Goal: Find specific page/section: Find specific page/section

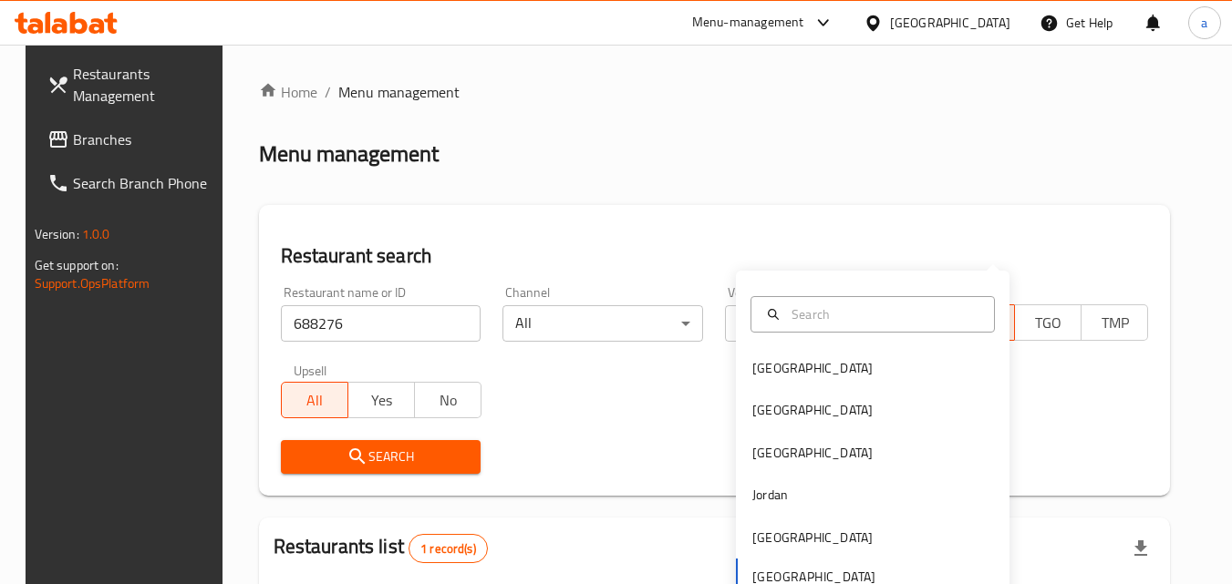
scroll to position [223, 0]
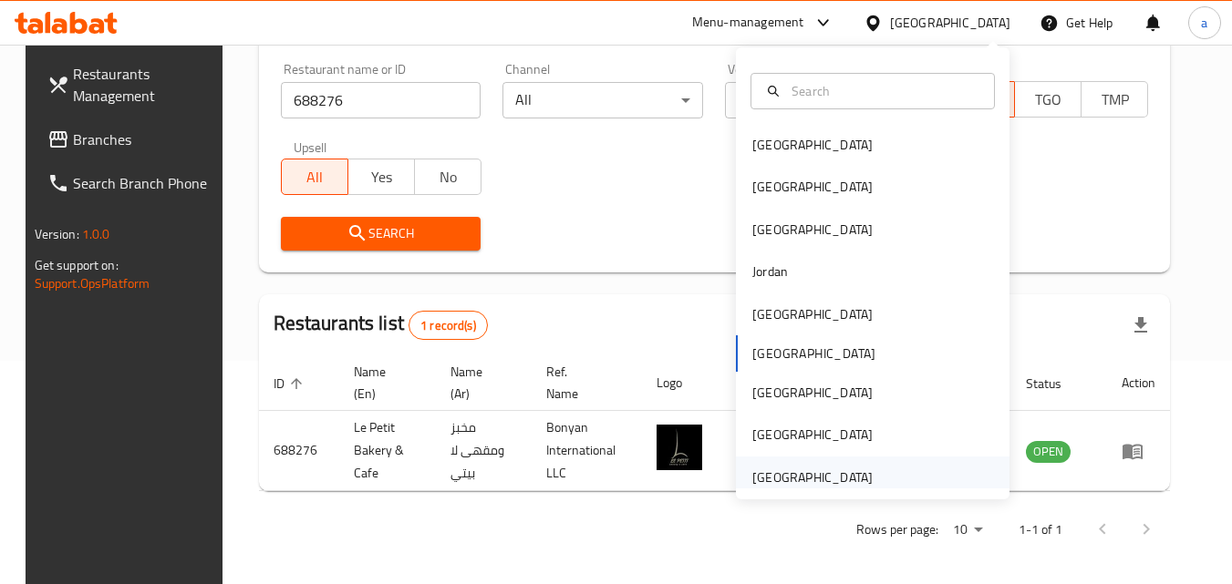
click at [909, 479] on div "[GEOGRAPHIC_DATA]" at bounding box center [873, 478] width 274 height 42
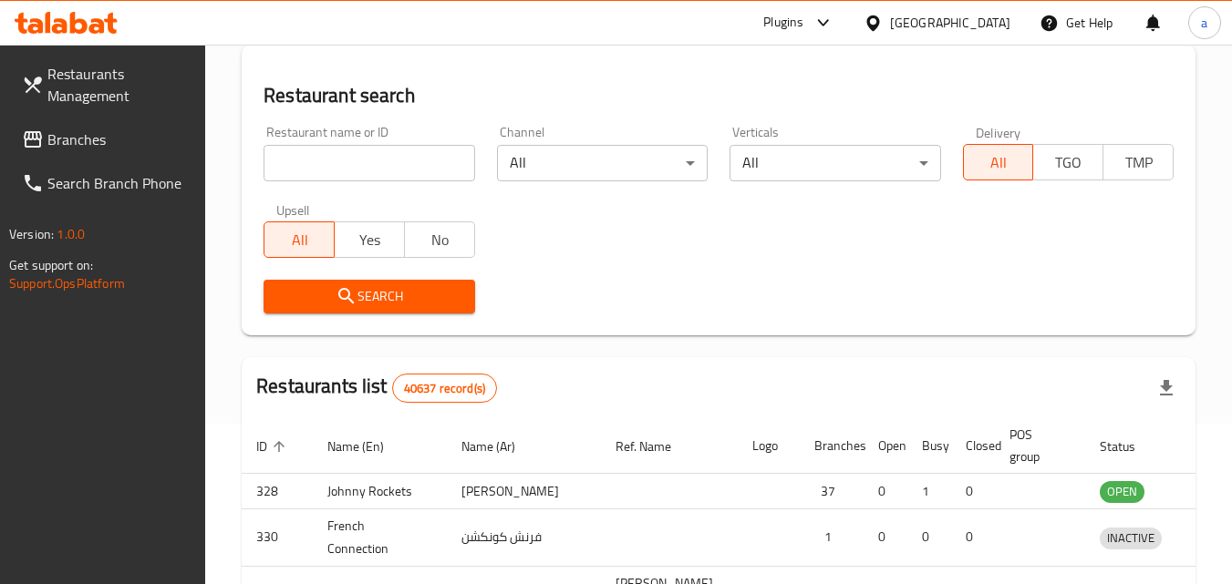
scroll to position [223, 0]
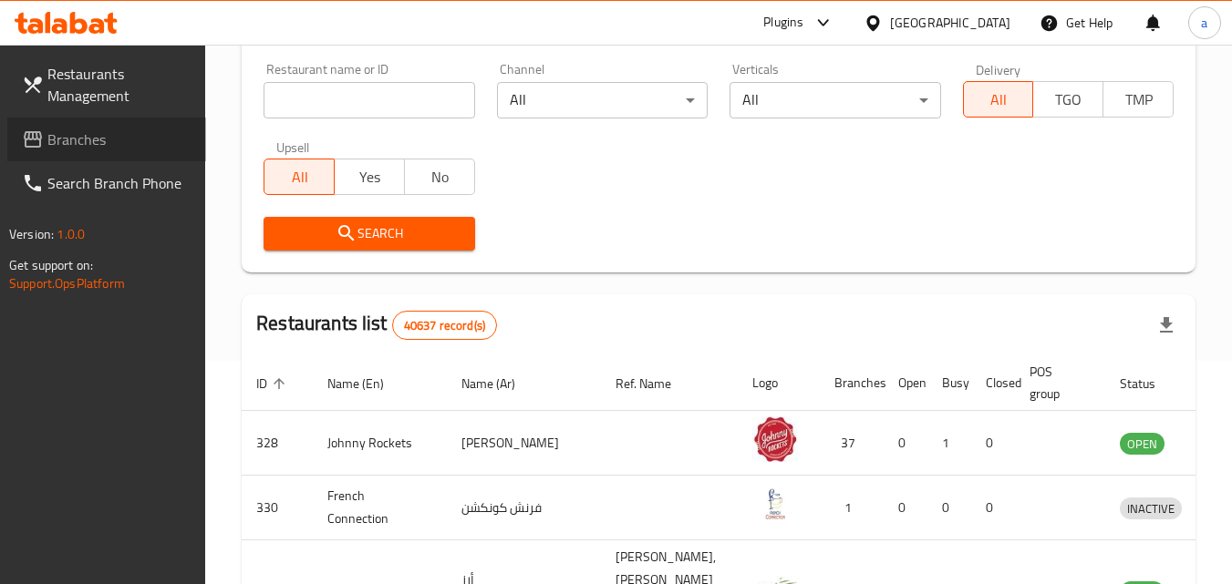
click at [48, 141] on span "Branches" at bounding box center [119, 140] width 144 height 22
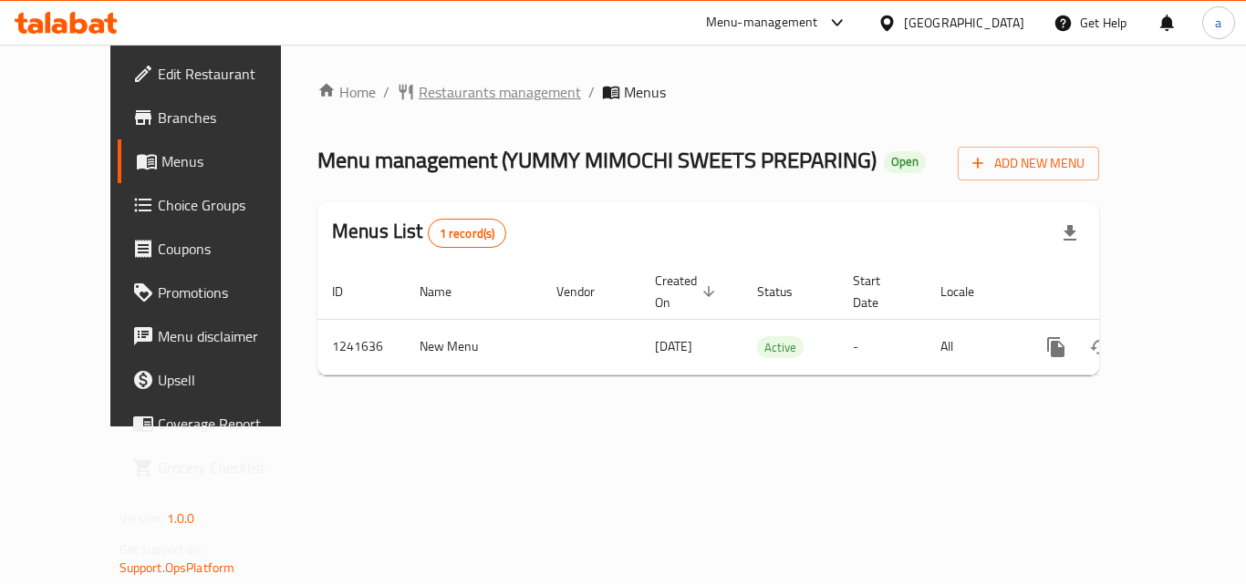
click at [466, 88] on span "Restaurants management" at bounding box center [500, 92] width 162 height 22
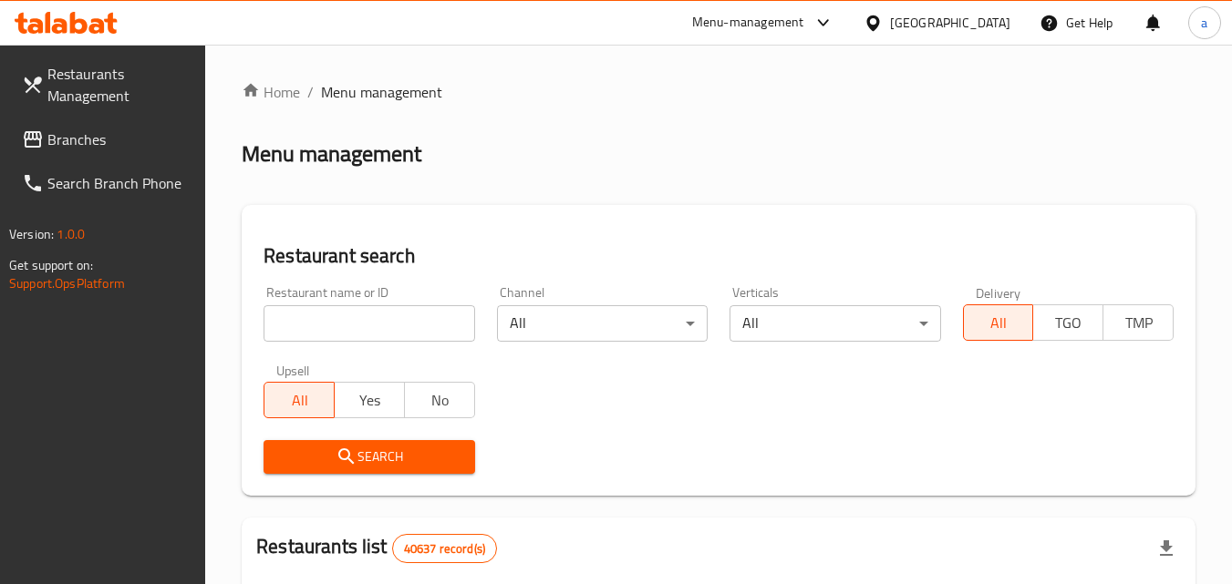
click at [399, 327] on input "search" at bounding box center [369, 323] width 211 height 36
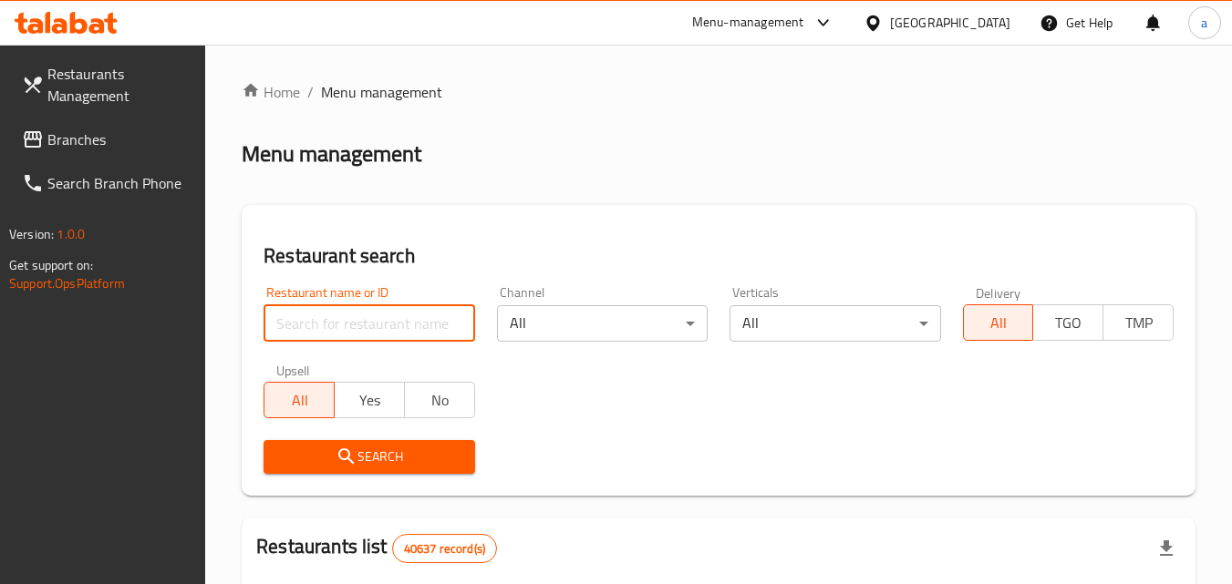
paste input "680777"
type input "680777"
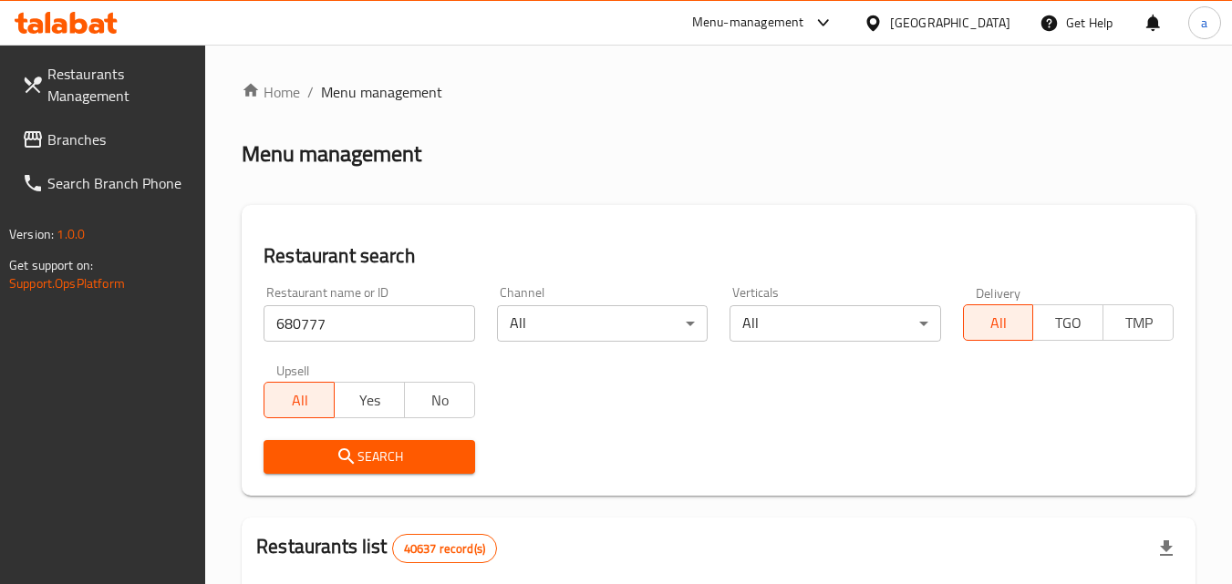
click at [378, 447] on span "Search" at bounding box center [368, 457] width 181 height 23
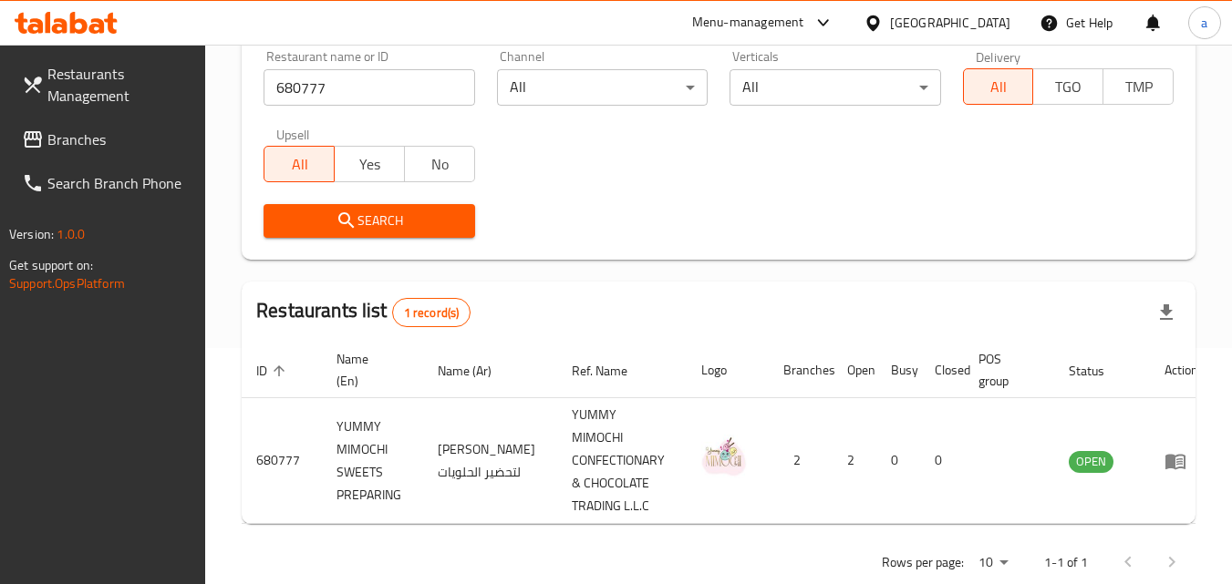
scroll to position [247, 0]
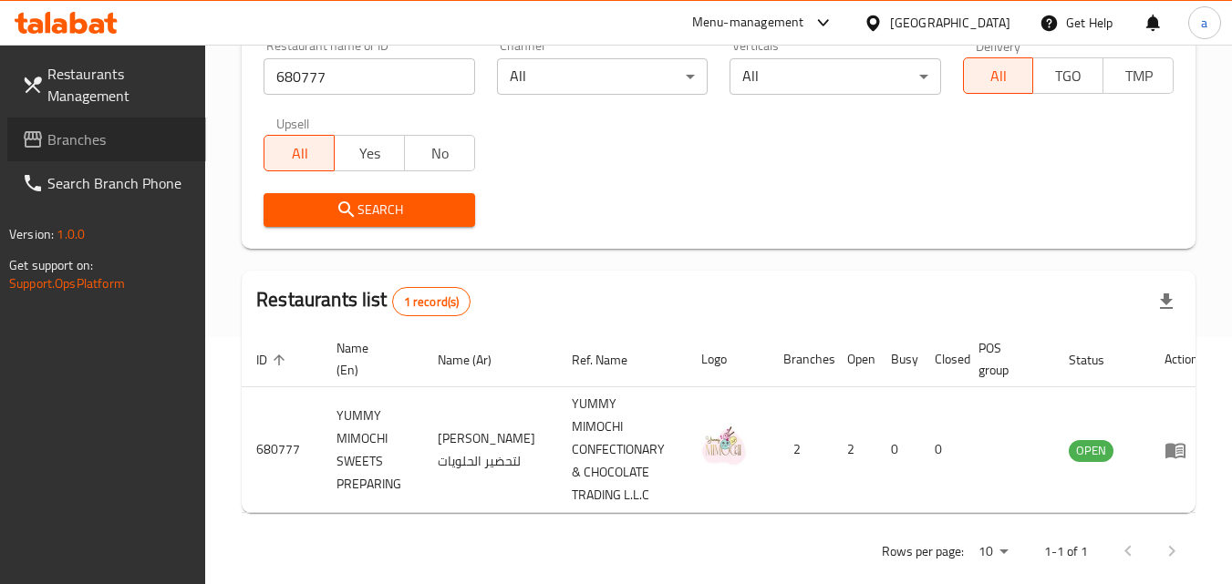
click at [122, 122] on link "Branches" at bounding box center [106, 140] width 199 height 44
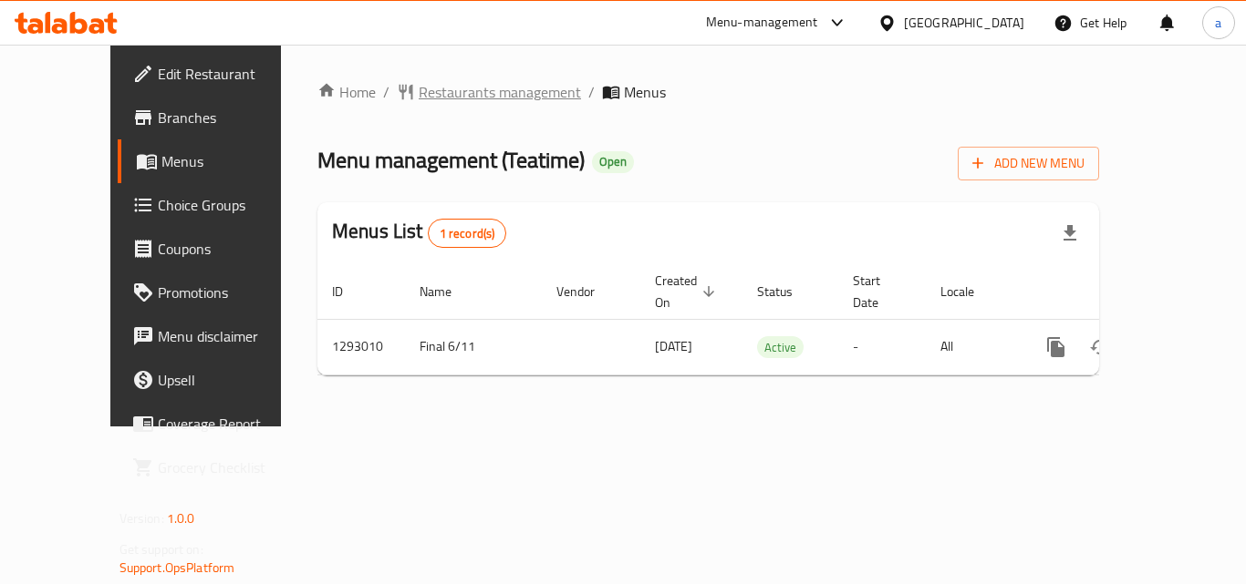
click at [440, 98] on span "Restaurants management" at bounding box center [500, 92] width 162 height 22
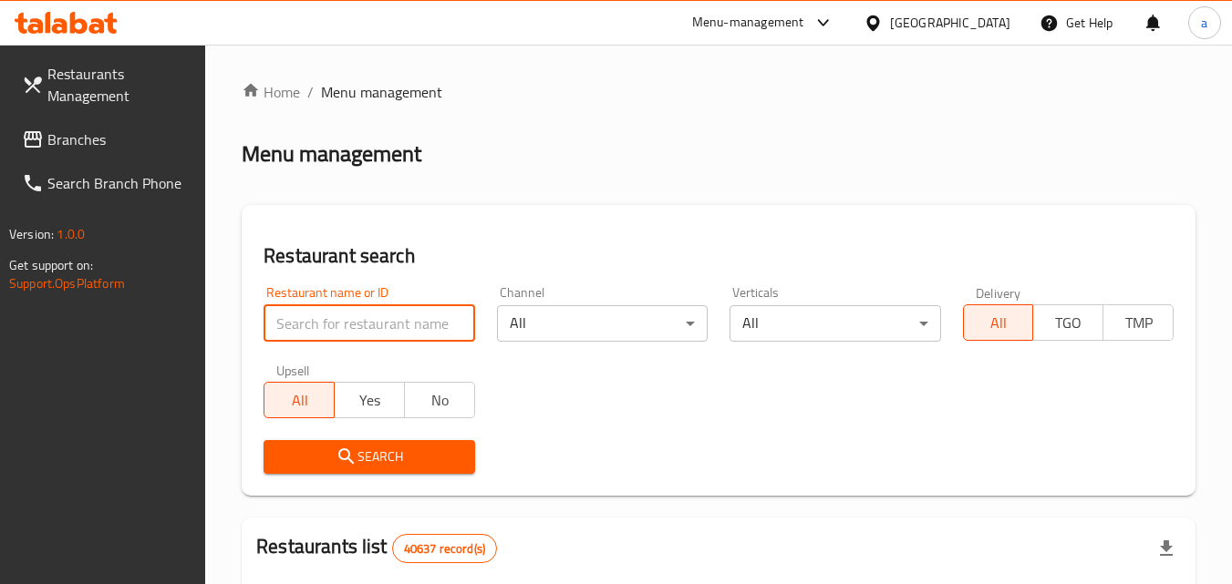
click at [378, 316] on input "search" at bounding box center [369, 323] width 211 height 36
paste input "699330"
type input "699330"
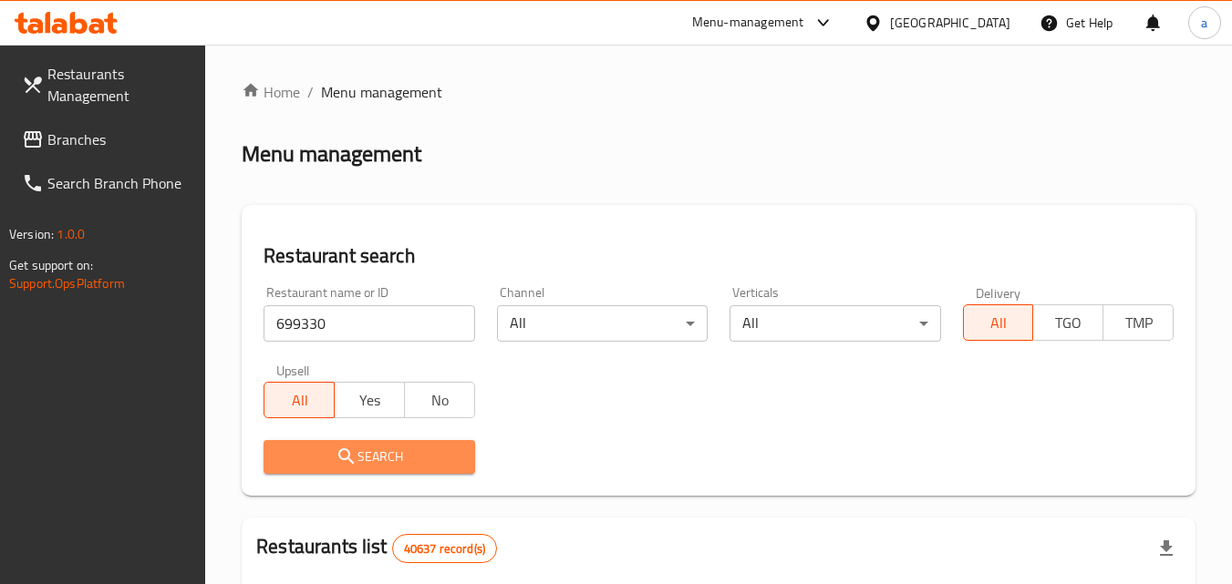
click at [344, 457] on icon "submit" at bounding box center [347, 457] width 22 height 22
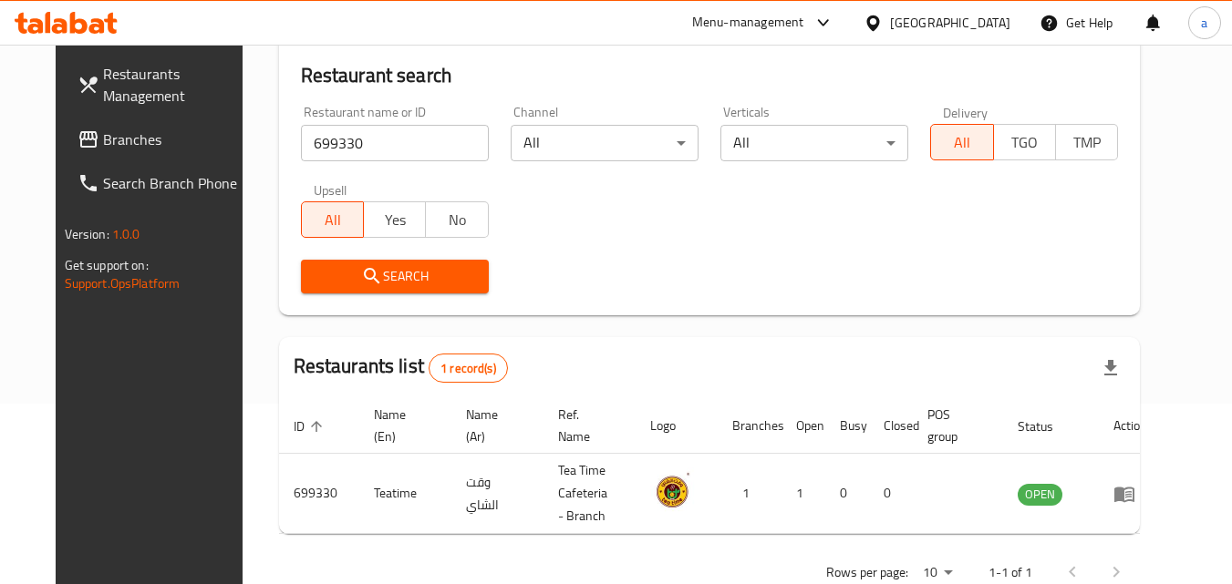
scroll to position [181, 0]
click at [929, 24] on div "[GEOGRAPHIC_DATA]" at bounding box center [950, 23] width 120 height 20
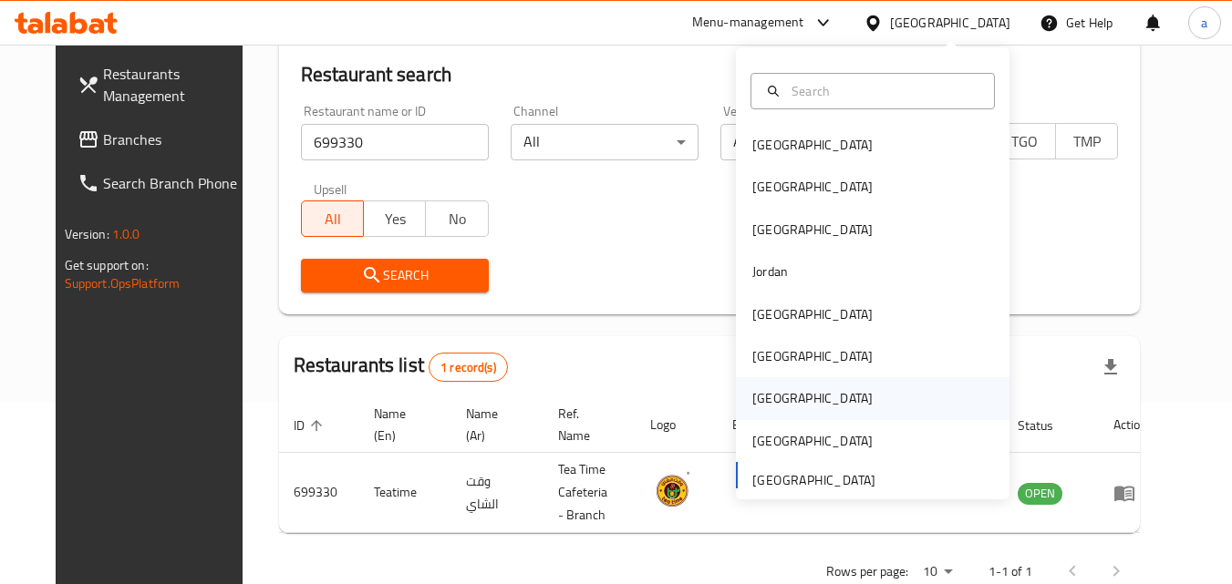
click at [832, 394] on div "[GEOGRAPHIC_DATA]" at bounding box center [873, 399] width 274 height 42
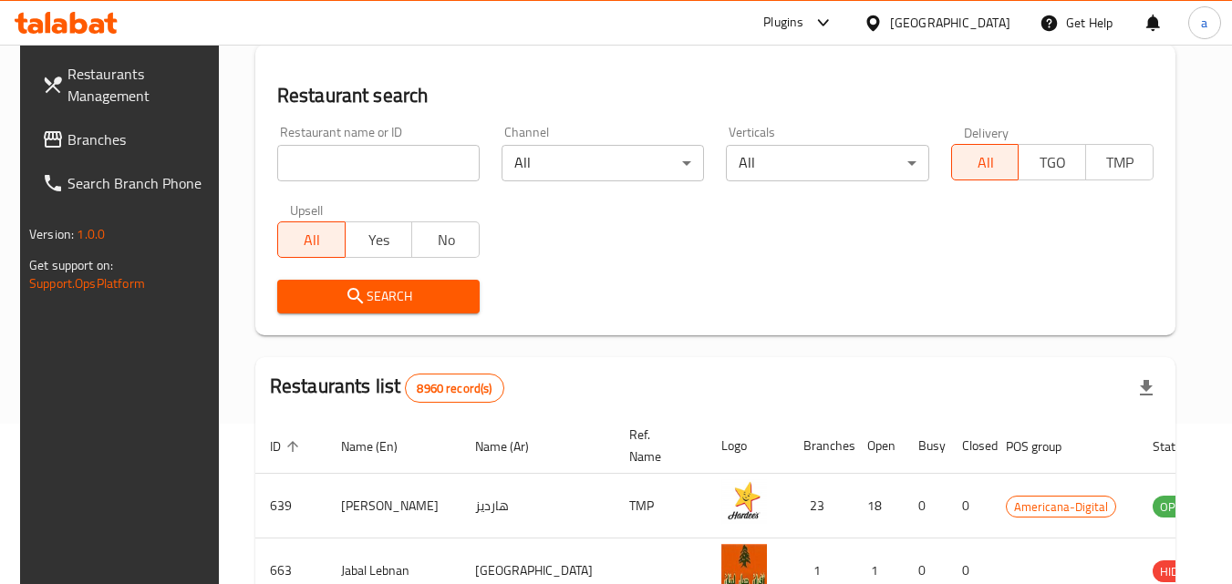
scroll to position [181, 0]
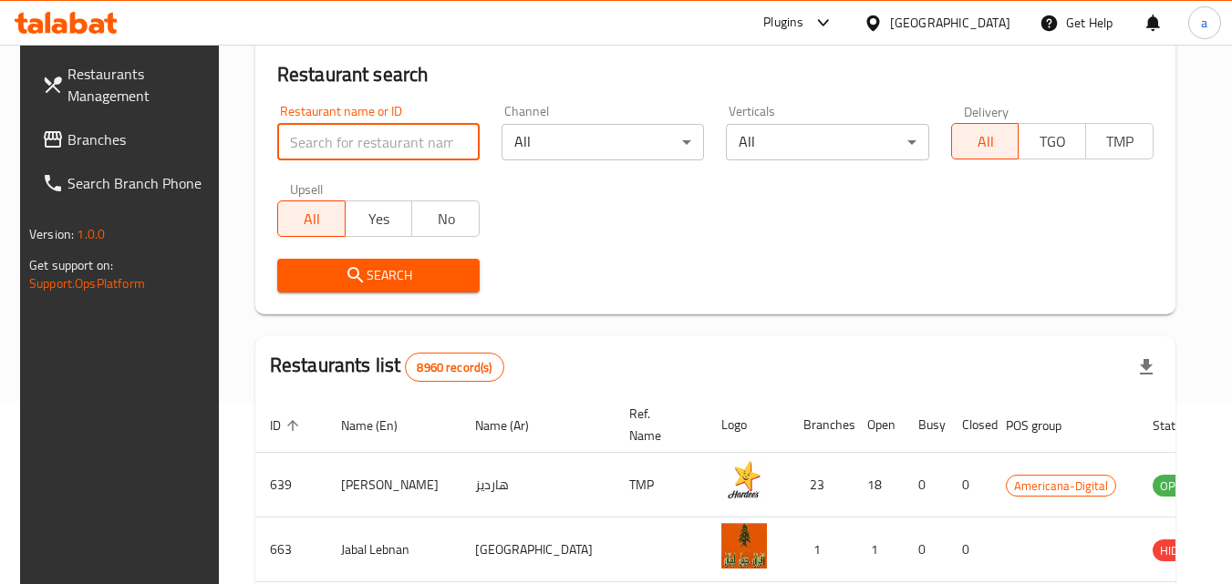
click at [376, 133] on input "search" at bounding box center [378, 142] width 202 height 36
paste input "762413"
type input "762413"
click at [450, 142] on input "762413" at bounding box center [378, 142] width 202 height 36
click at [122, 129] on span "Branches" at bounding box center [139, 140] width 144 height 22
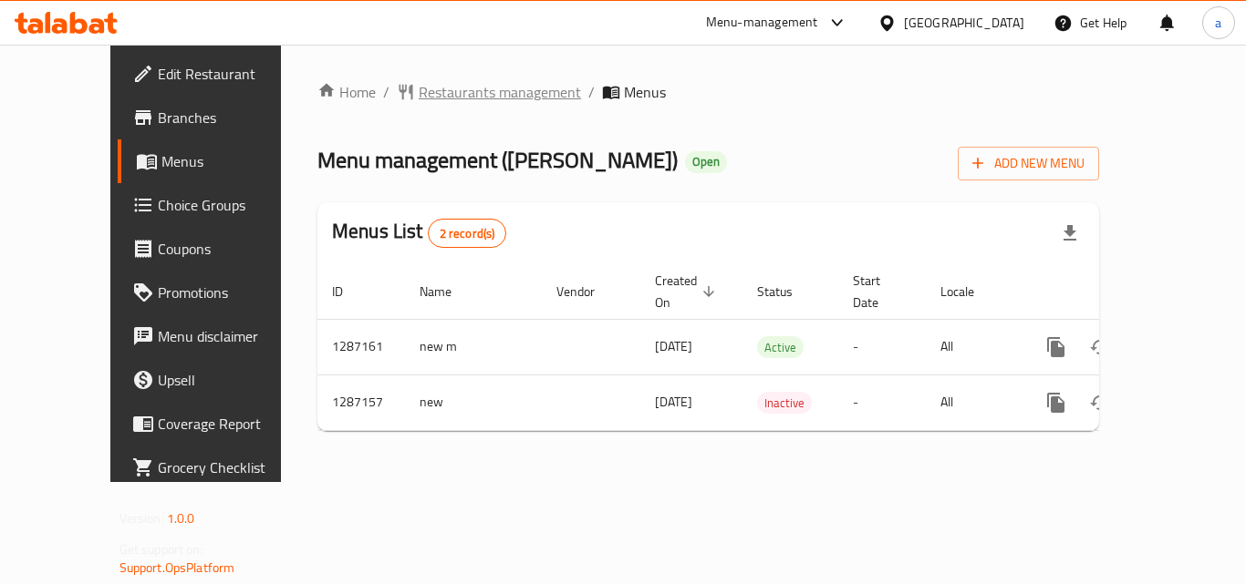
click at [419, 96] on span "Restaurants management" at bounding box center [500, 92] width 162 height 22
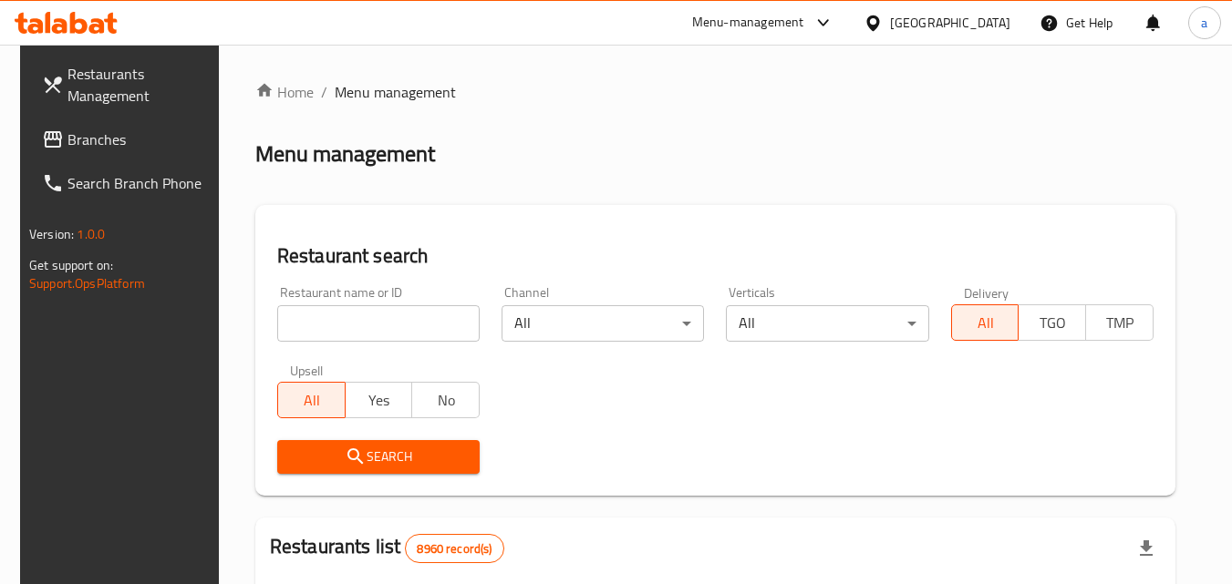
click at [380, 319] on input "search" at bounding box center [378, 323] width 202 height 36
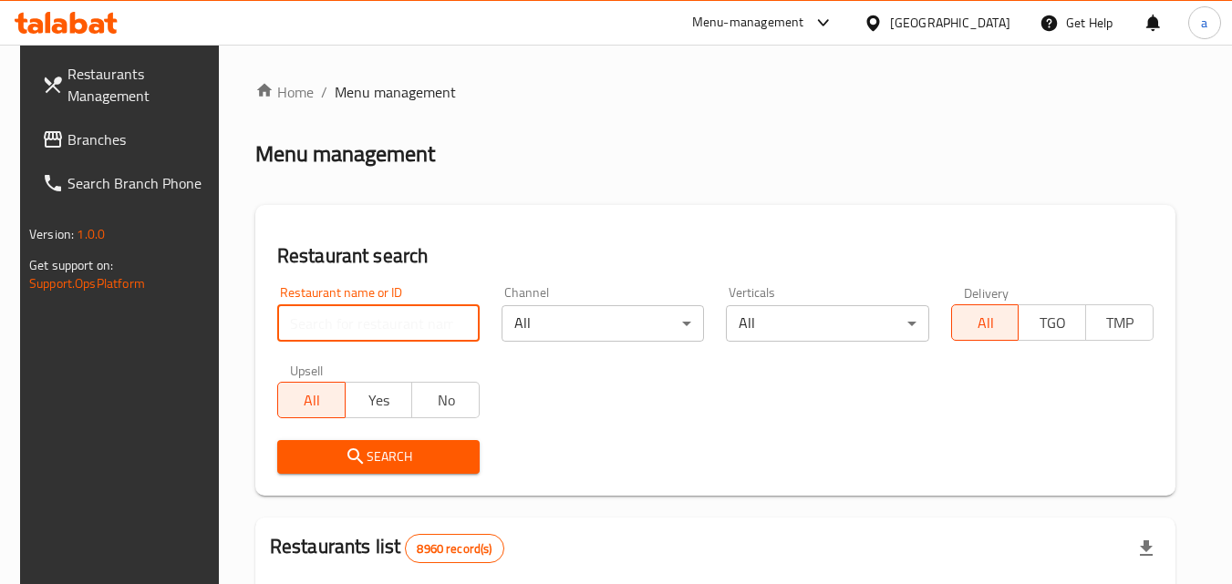
paste input "696575"
type input "696575"
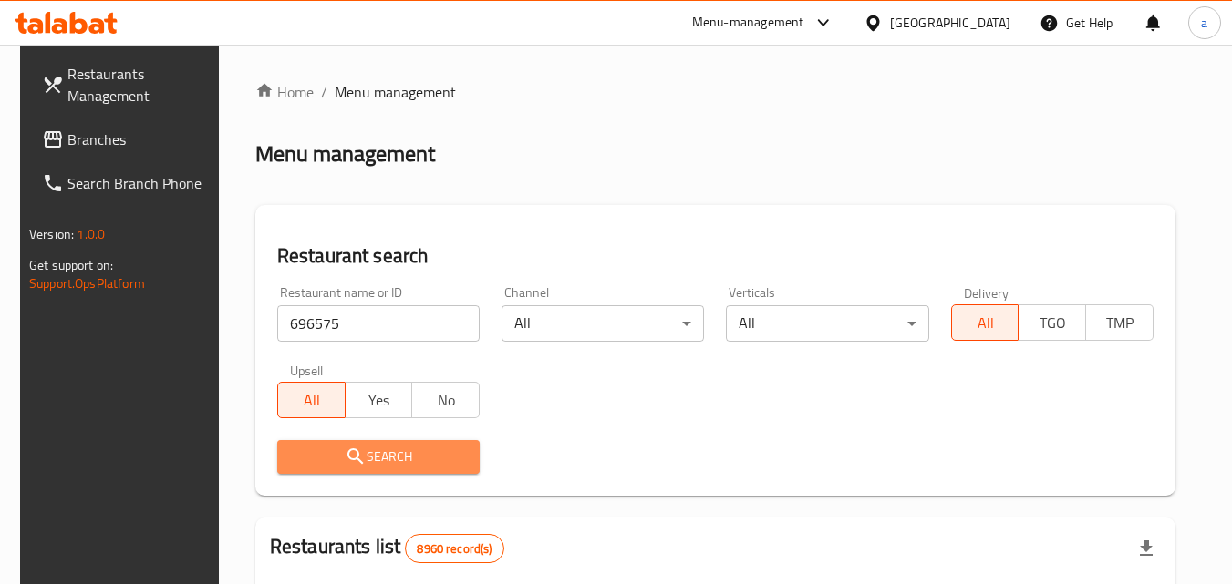
click at [374, 450] on span "Search" at bounding box center [378, 457] width 173 height 23
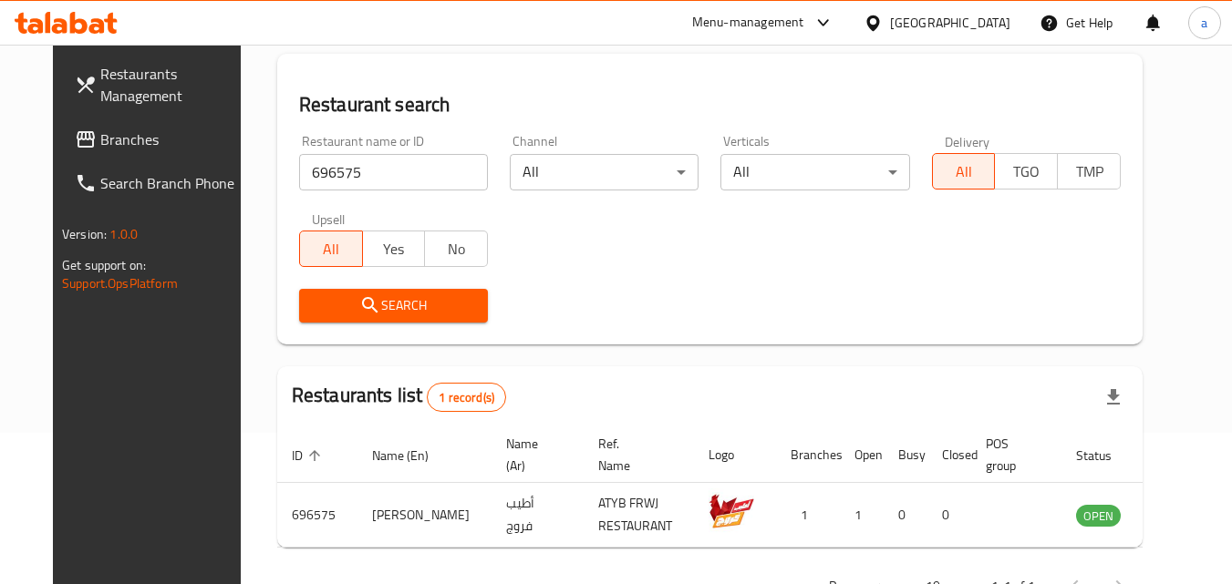
scroll to position [213, 0]
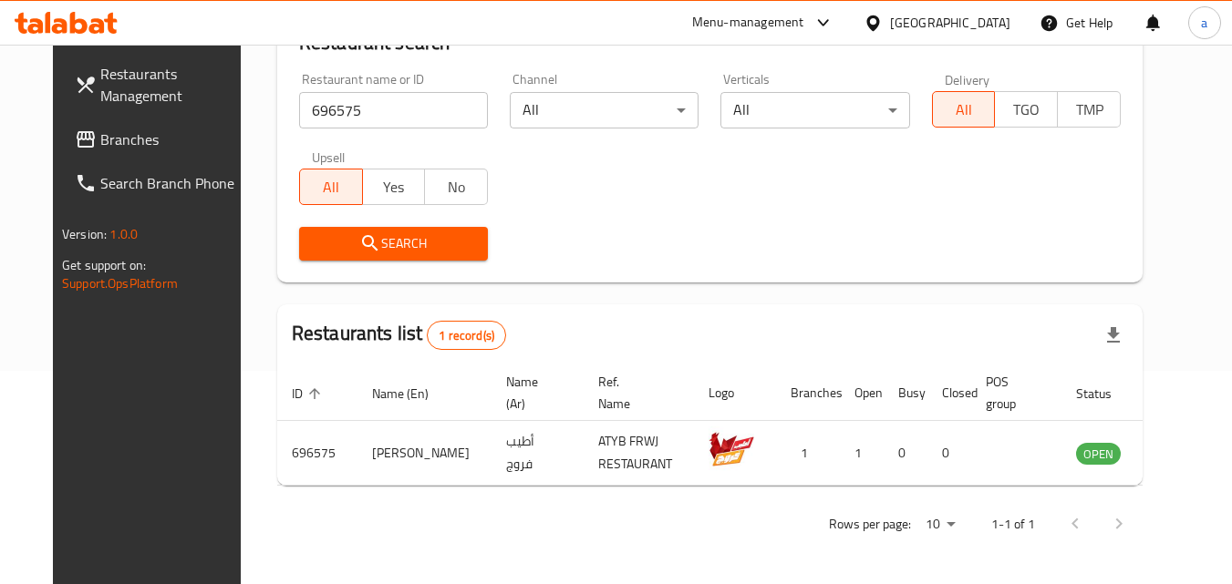
click at [988, 29] on div "[GEOGRAPHIC_DATA]" at bounding box center [950, 23] width 120 height 20
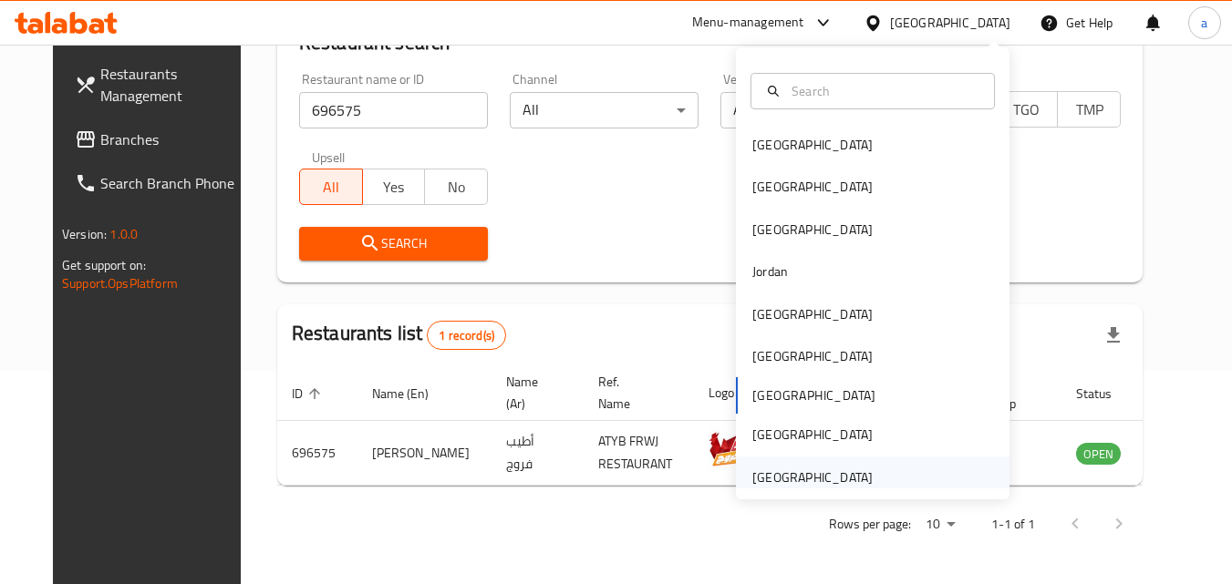
click at [843, 477] on div "[GEOGRAPHIC_DATA]" at bounding box center [812, 478] width 120 height 20
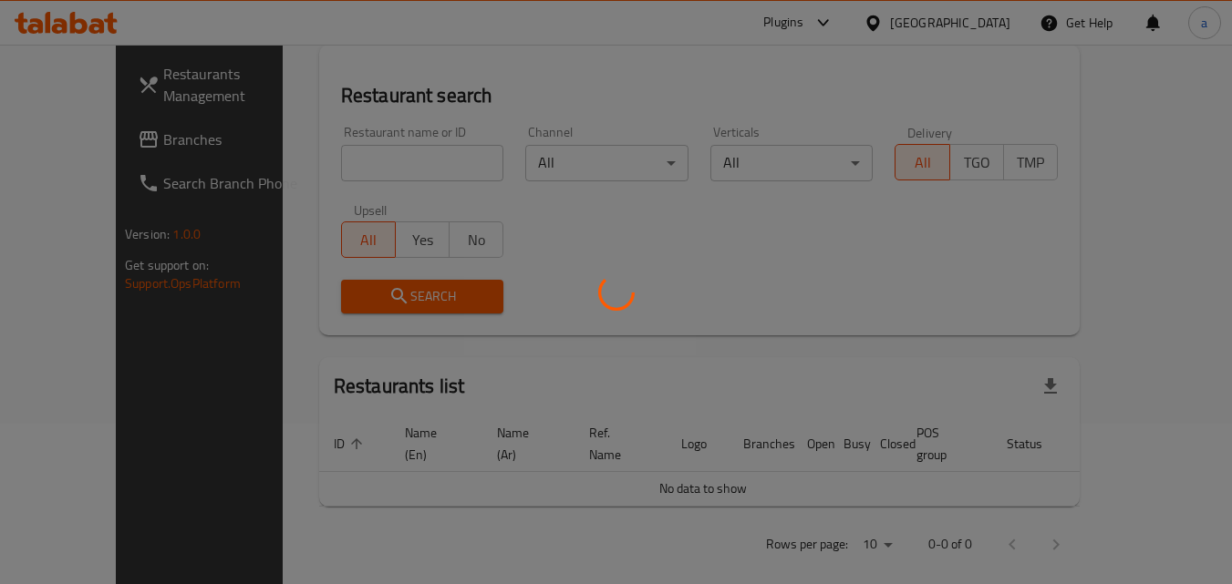
scroll to position [213, 0]
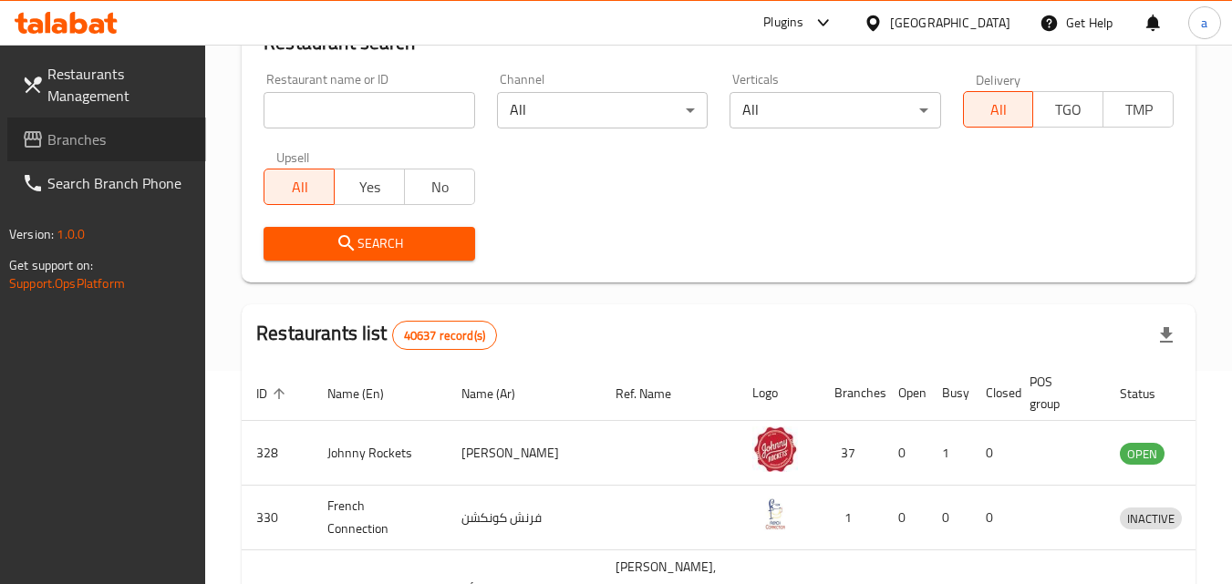
click at [77, 135] on span "Branches" at bounding box center [119, 140] width 144 height 22
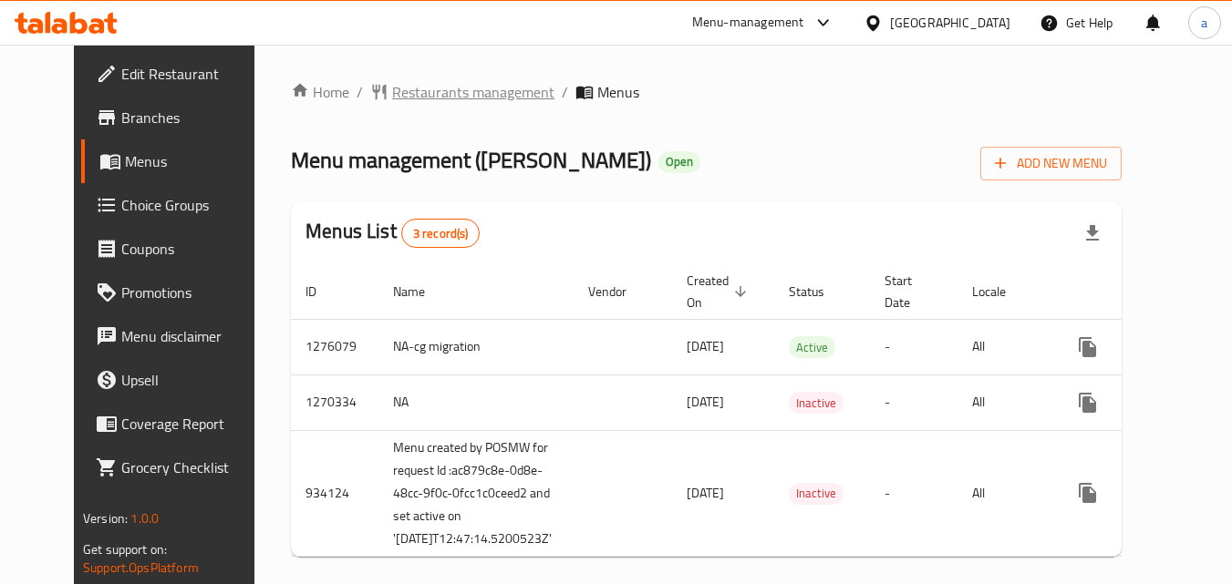
click at [436, 88] on span "Restaurants management" at bounding box center [473, 92] width 162 height 22
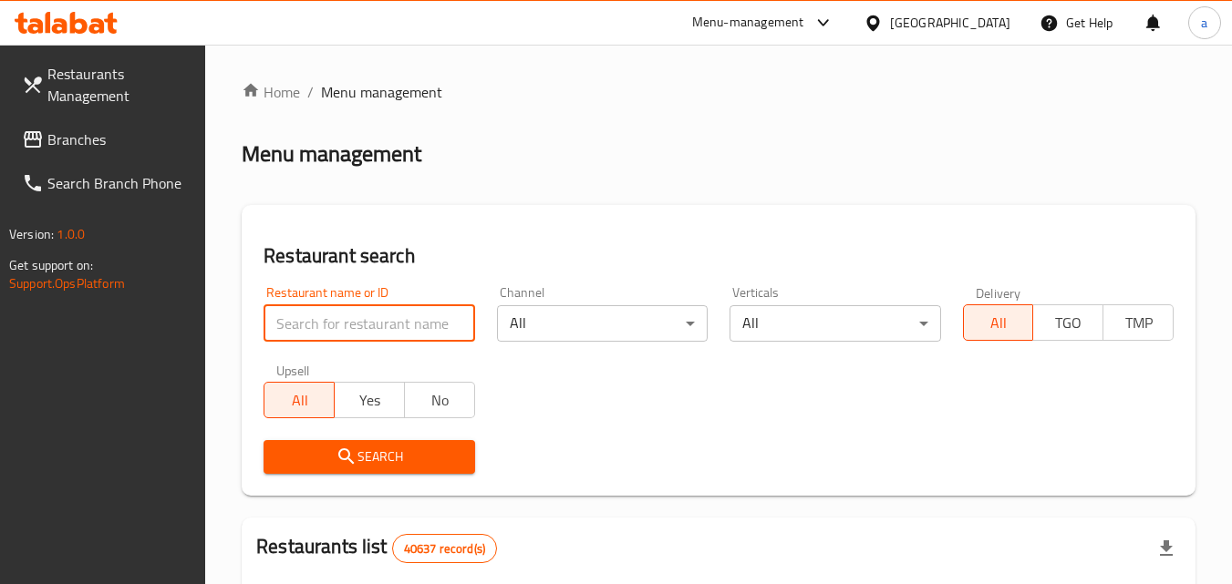
click at [389, 319] on input "search" at bounding box center [369, 323] width 211 height 36
paste input "19106"
type input "19106"
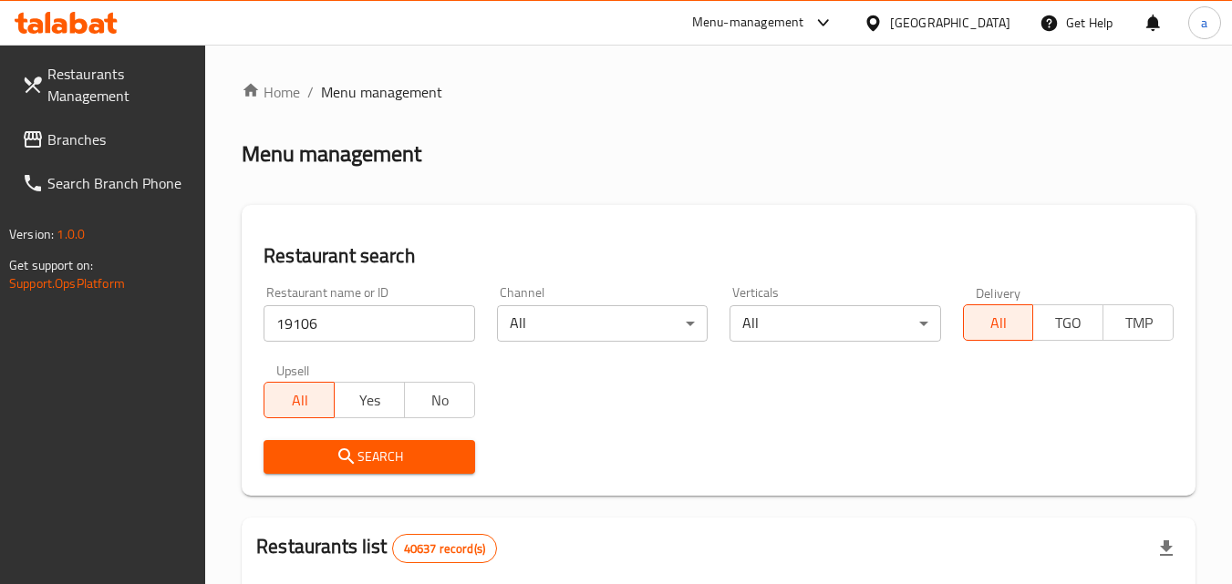
click at [400, 460] on span "Search" at bounding box center [368, 457] width 181 height 23
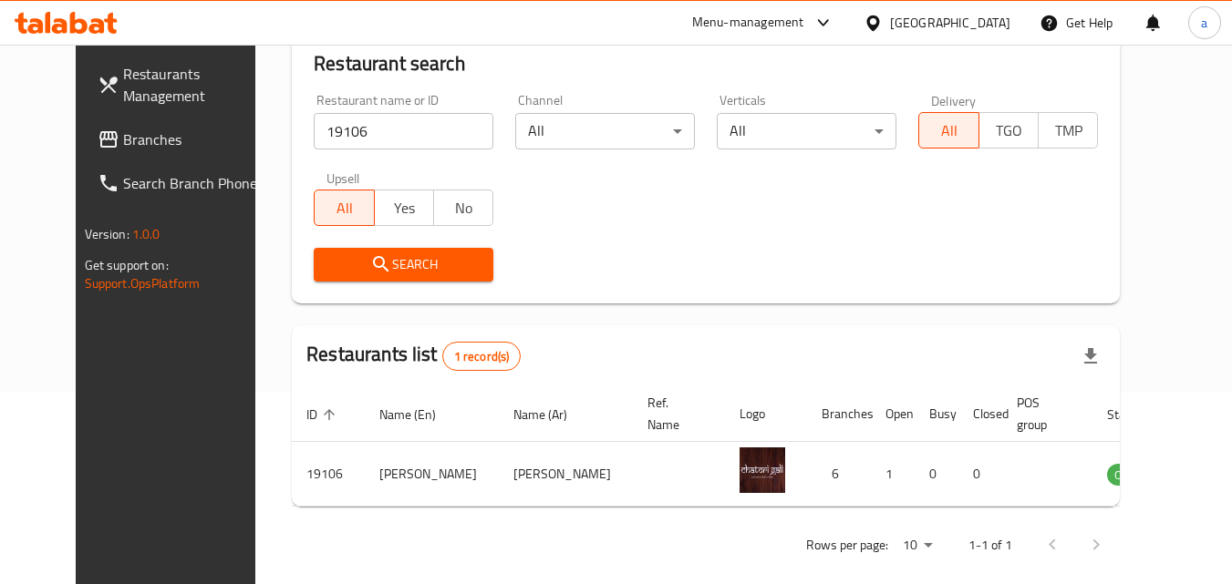
scroll to position [195, 0]
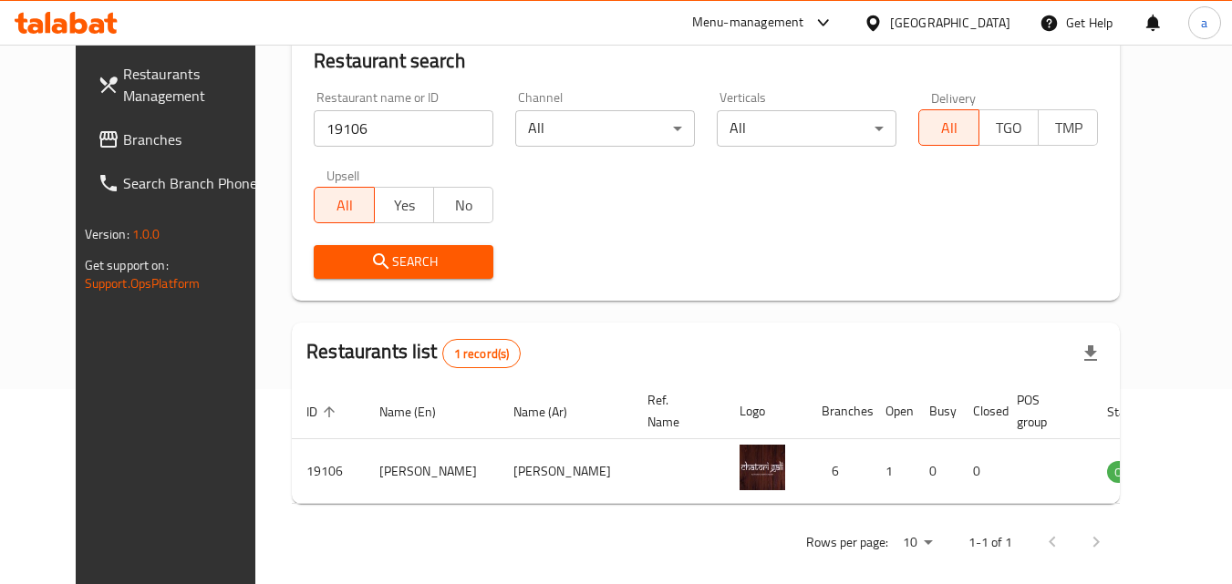
click at [123, 141] on span "Branches" at bounding box center [195, 140] width 144 height 22
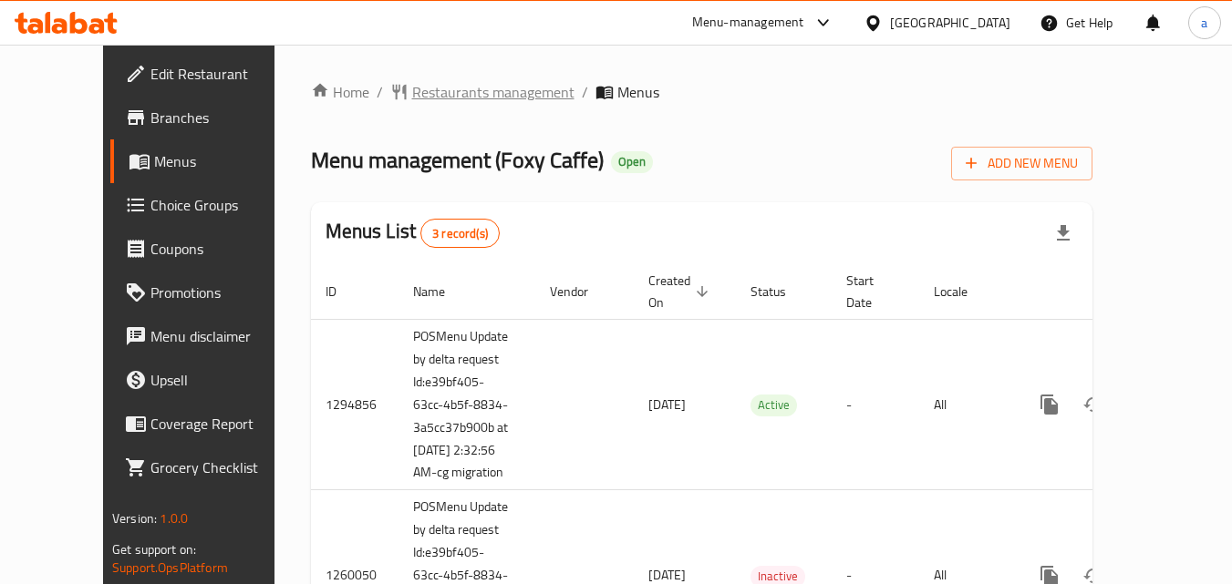
click at [418, 91] on span "Restaurants management" at bounding box center [493, 92] width 162 height 22
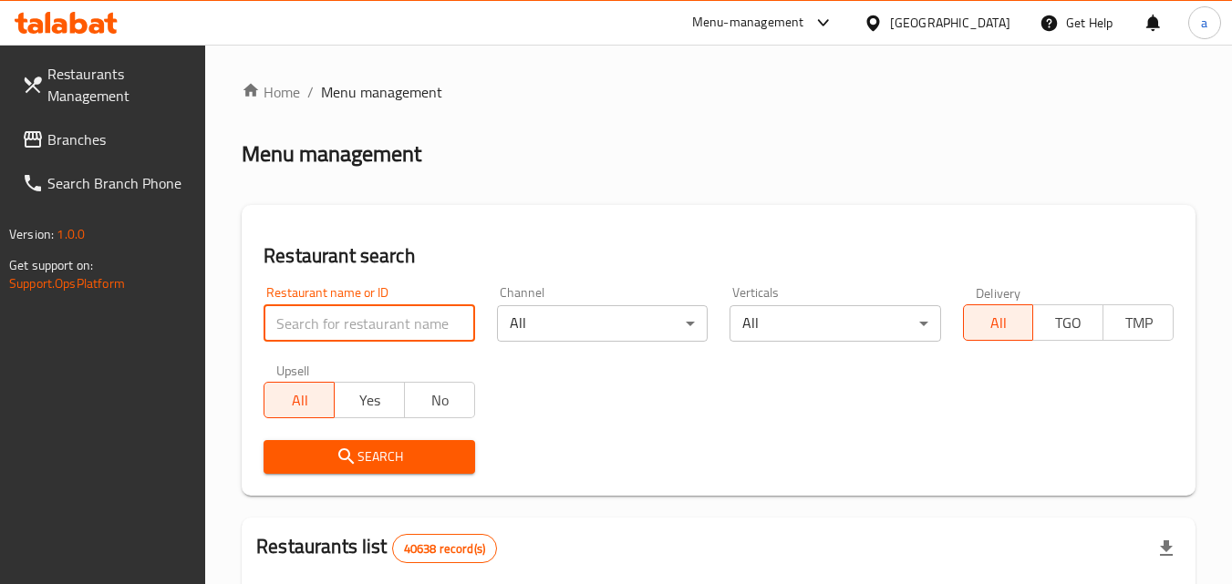
click at [394, 332] on input "search" at bounding box center [369, 323] width 211 height 36
paste input "20200"
type input "20200"
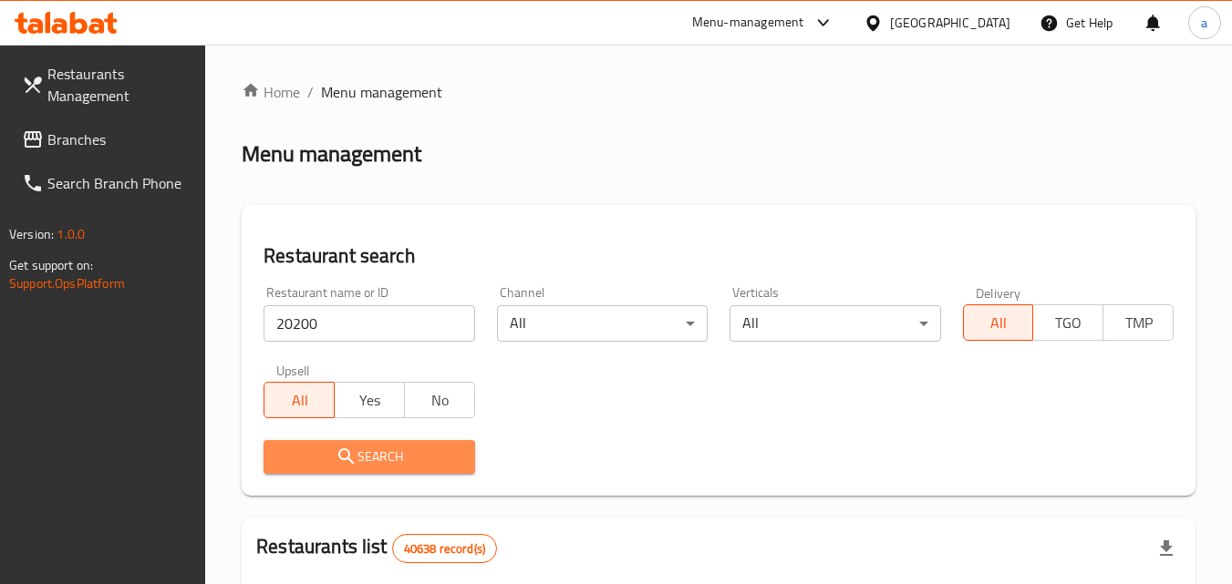
click at [413, 448] on span "Search" at bounding box center [368, 457] width 181 height 23
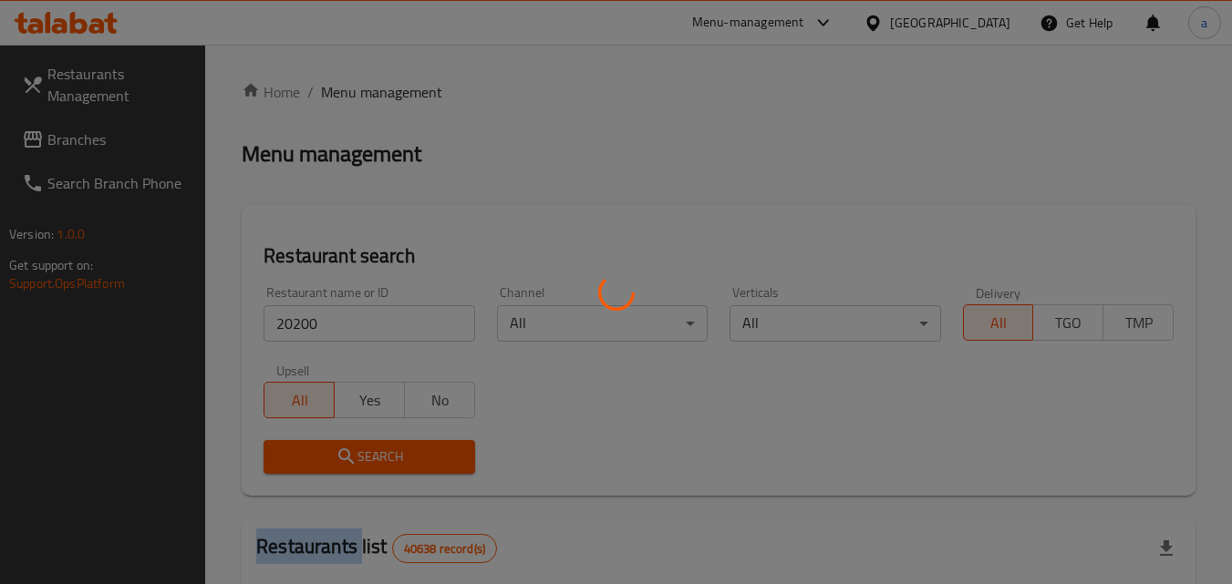
click at [413, 448] on div at bounding box center [616, 292] width 1232 height 584
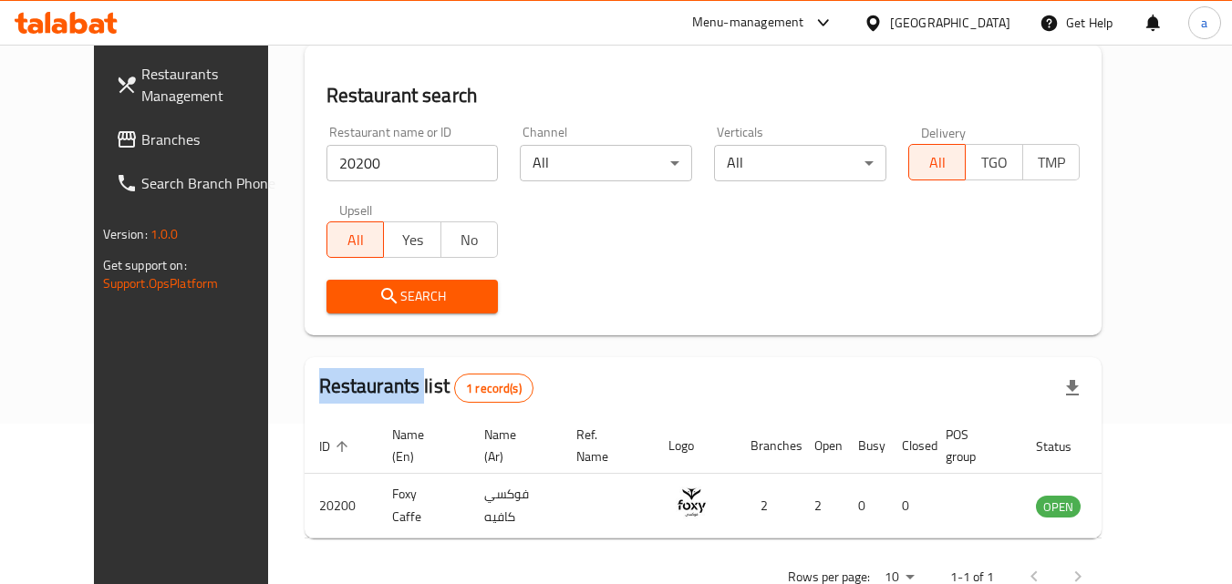
scroll to position [213, 0]
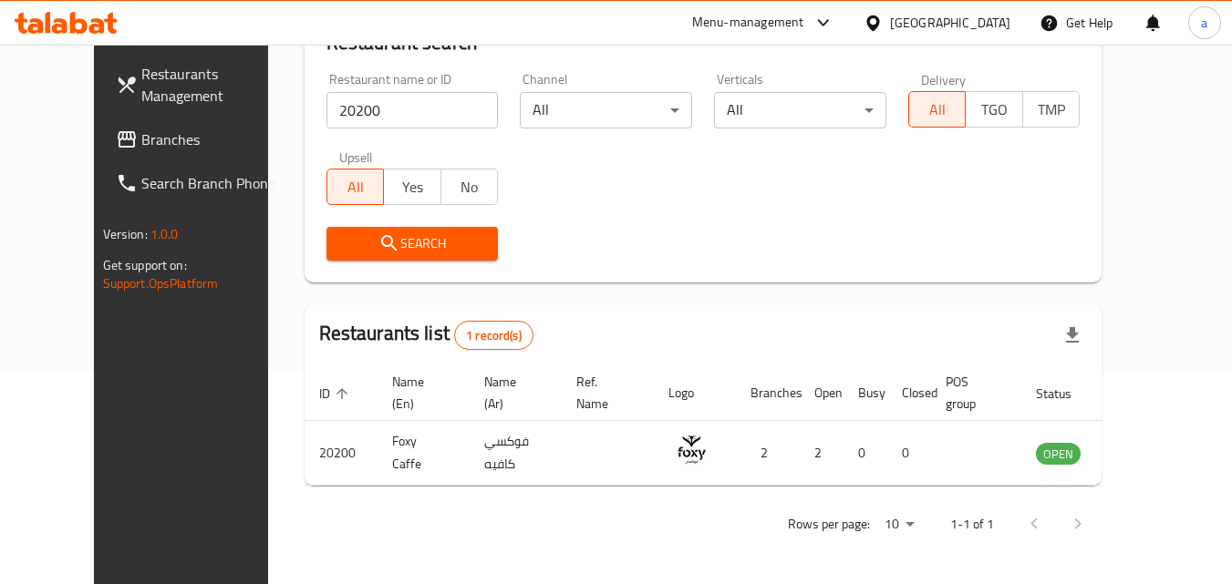
click at [906, 39] on div "[GEOGRAPHIC_DATA]" at bounding box center [937, 23] width 176 height 44
click at [926, 31] on div "[GEOGRAPHIC_DATA]" at bounding box center [950, 23] width 120 height 20
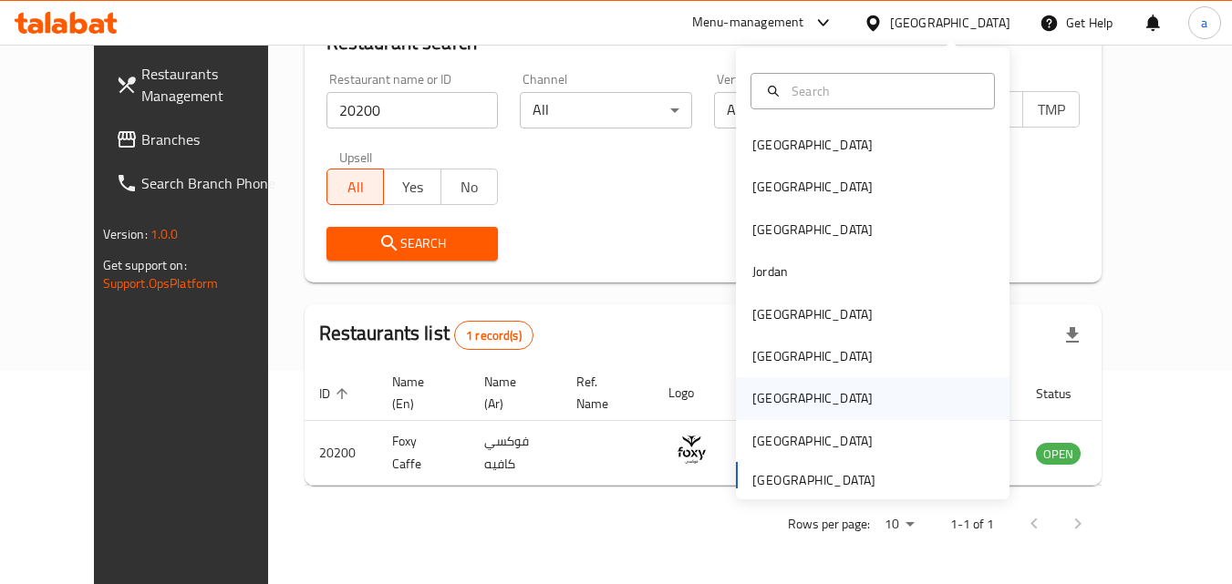
click at [807, 394] on div "[GEOGRAPHIC_DATA]" at bounding box center [873, 399] width 274 height 42
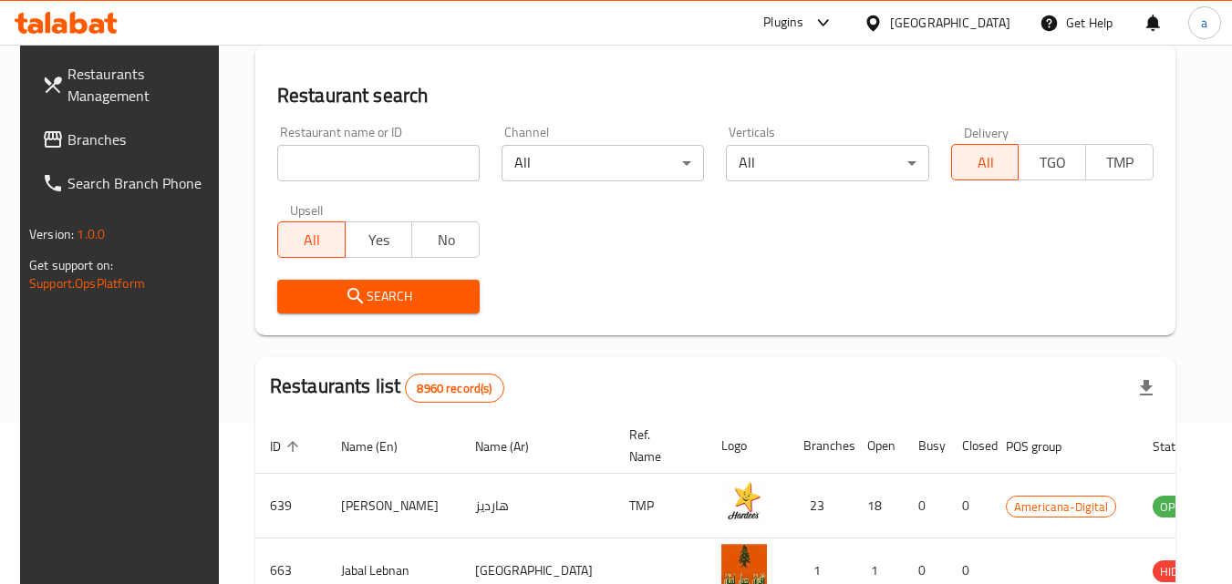
scroll to position [213, 0]
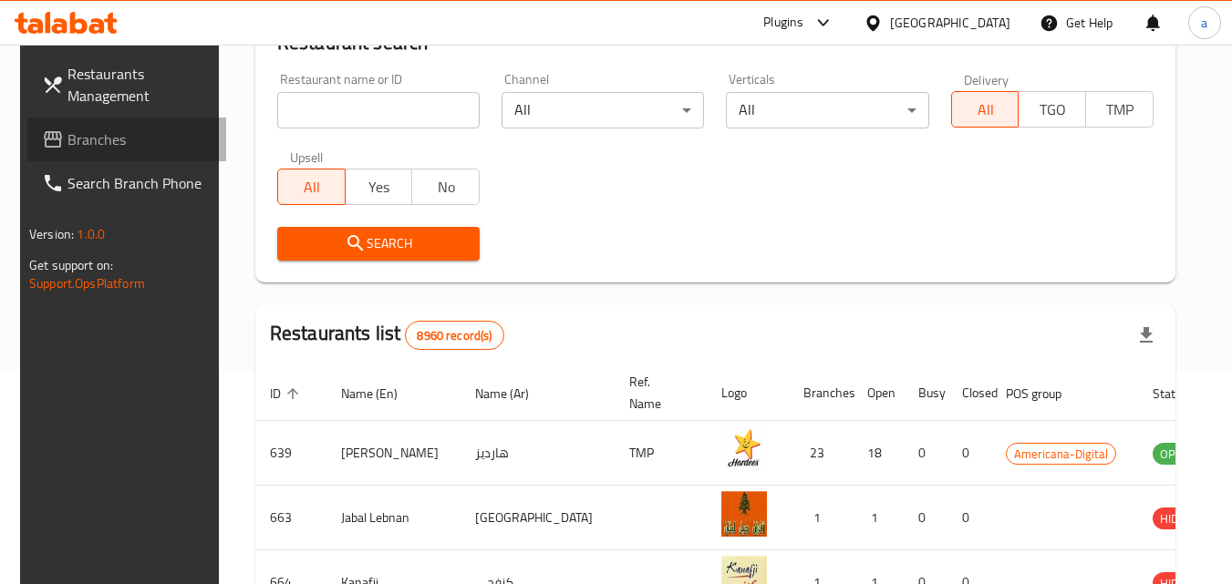
click at [82, 130] on span "Branches" at bounding box center [139, 140] width 144 height 22
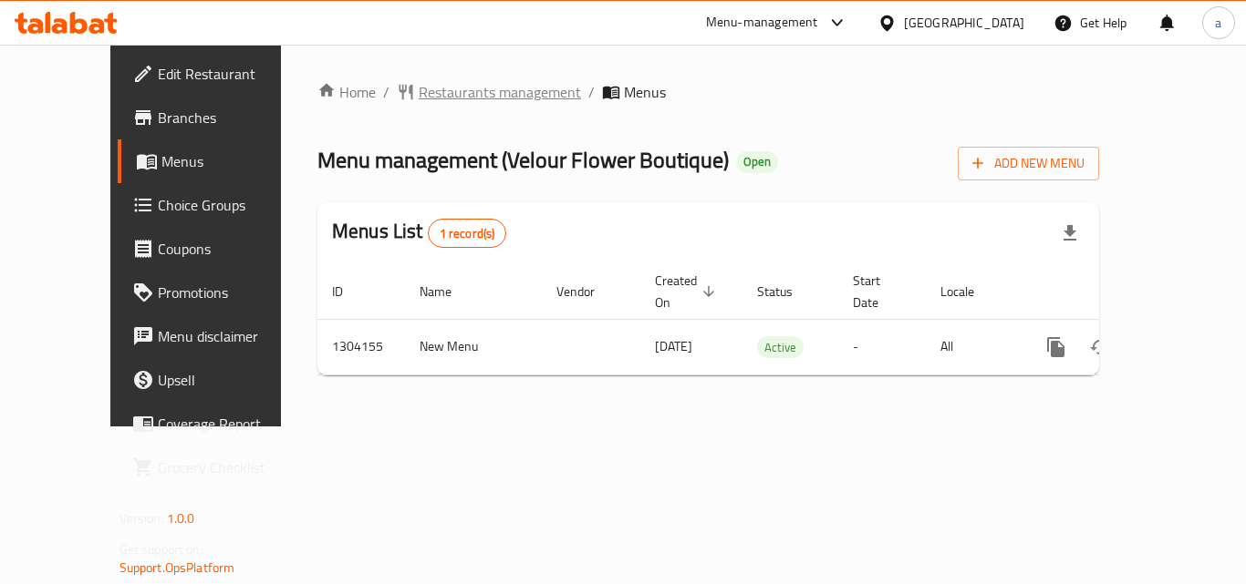
click at [439, 87] on span "Restaurants management" at bounding box center [500, 92] width 162 height 22
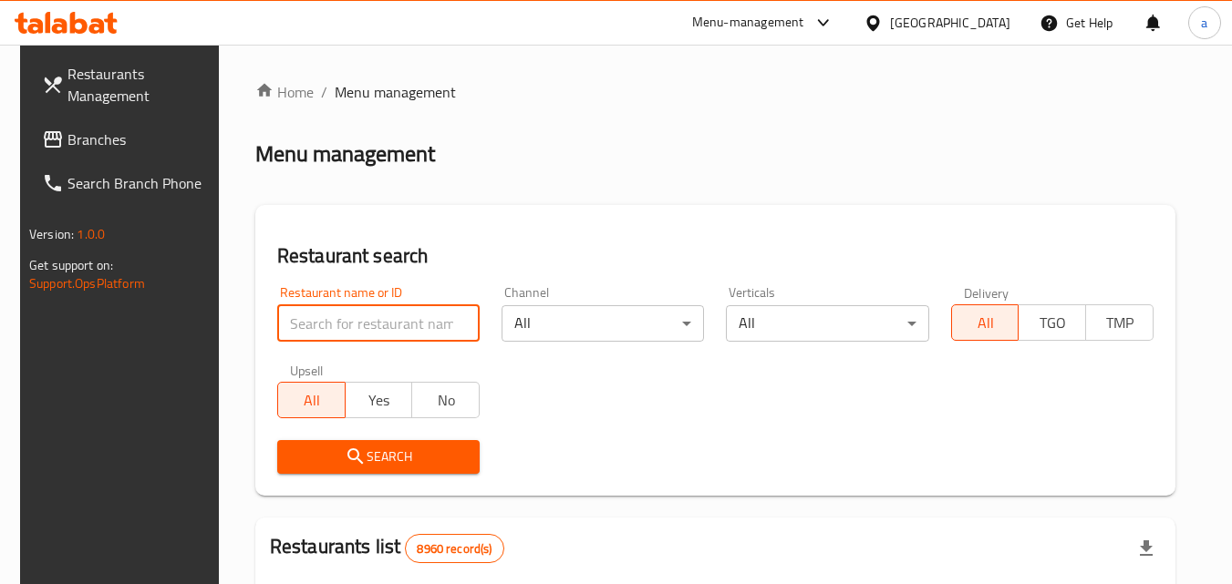
click at [383, 332] on input "search" at bounding box center [378, 323] width 202 height 36
paste input "703085"
type input "703085"
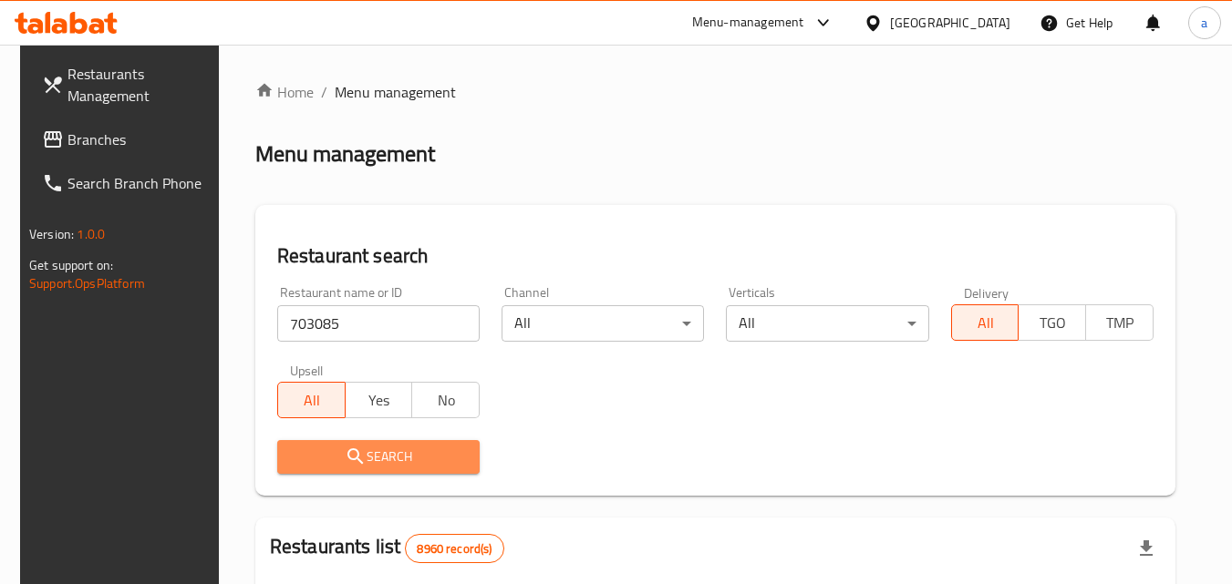
click at [392, 471] on button "Search" at bounding box center [378, 457] width 202 height 34
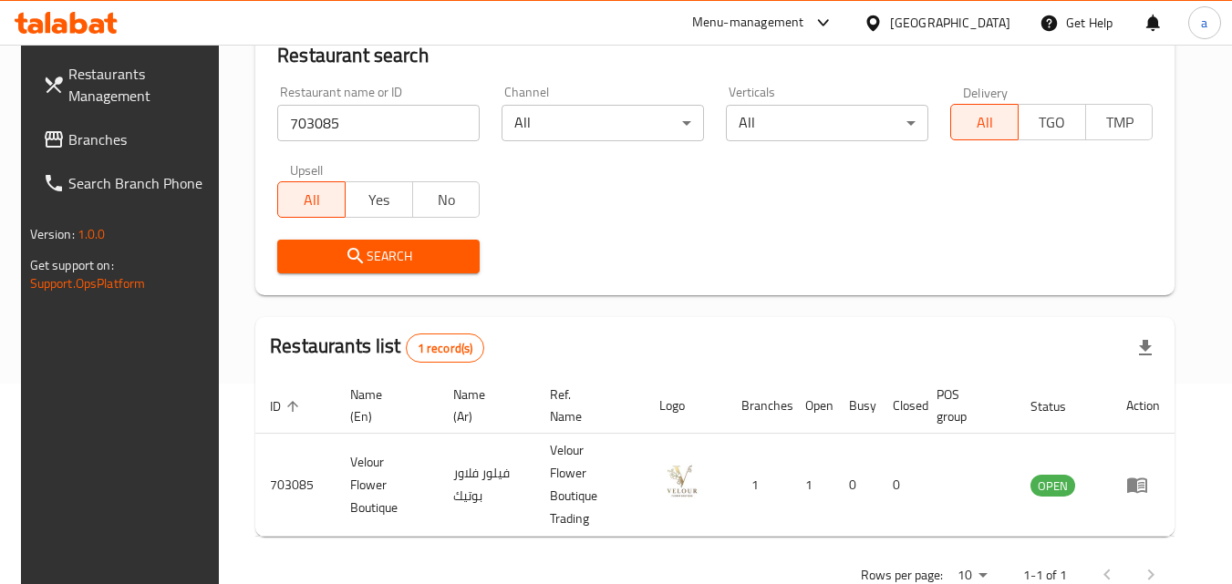
scroll to position [229, 0]
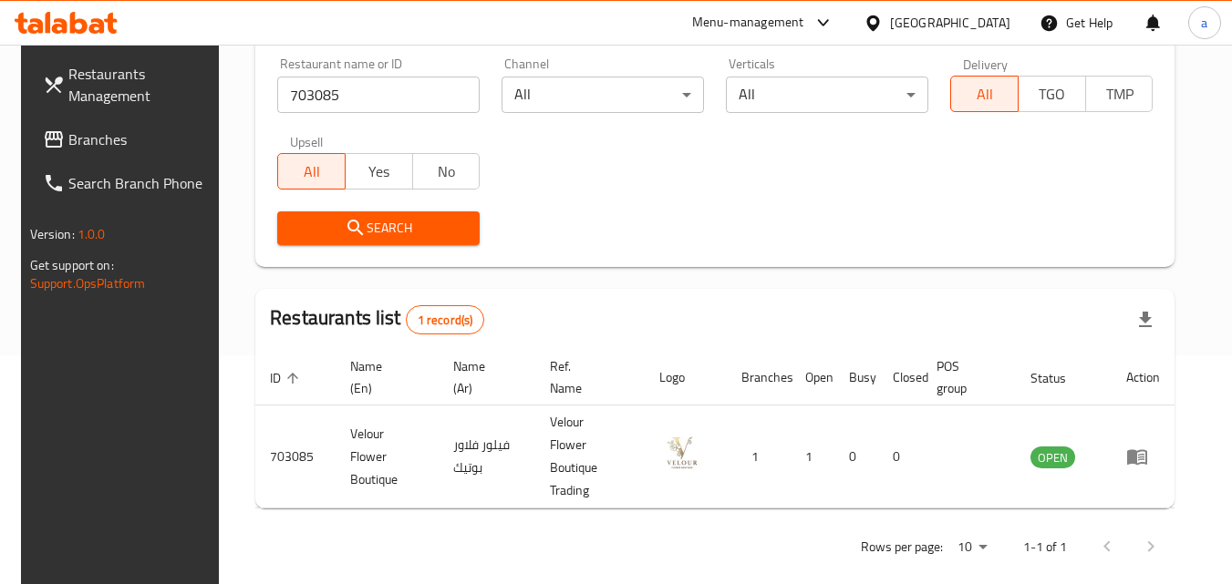
click at [1004, 25] on div "[GEOGRAPHIC_DATA]" at bounding box center [950, 23] width 120 height 20
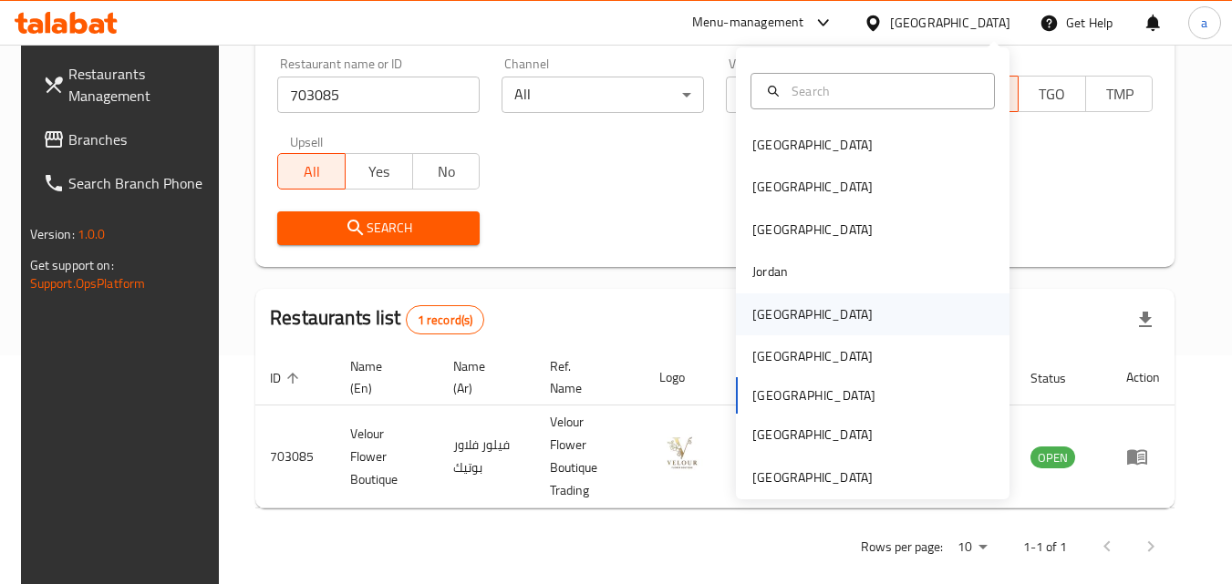
click at [861, 310] on div "[GEOGRAPHIC_DATA]" at bounding box center [873, 315] width 274 height 42
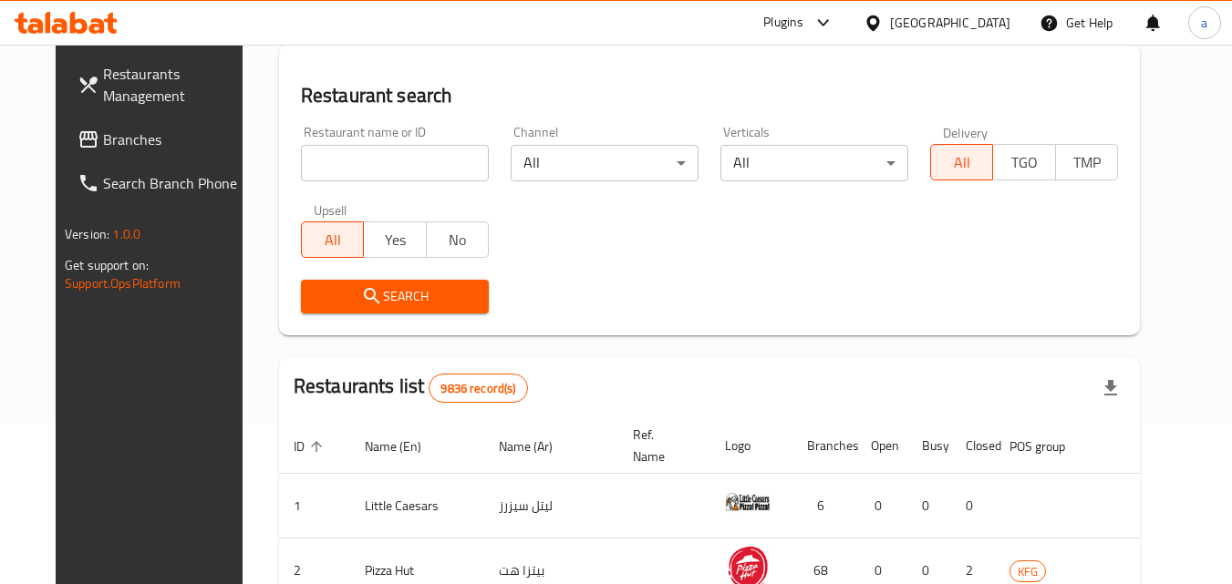
scroll to position [229, 0]
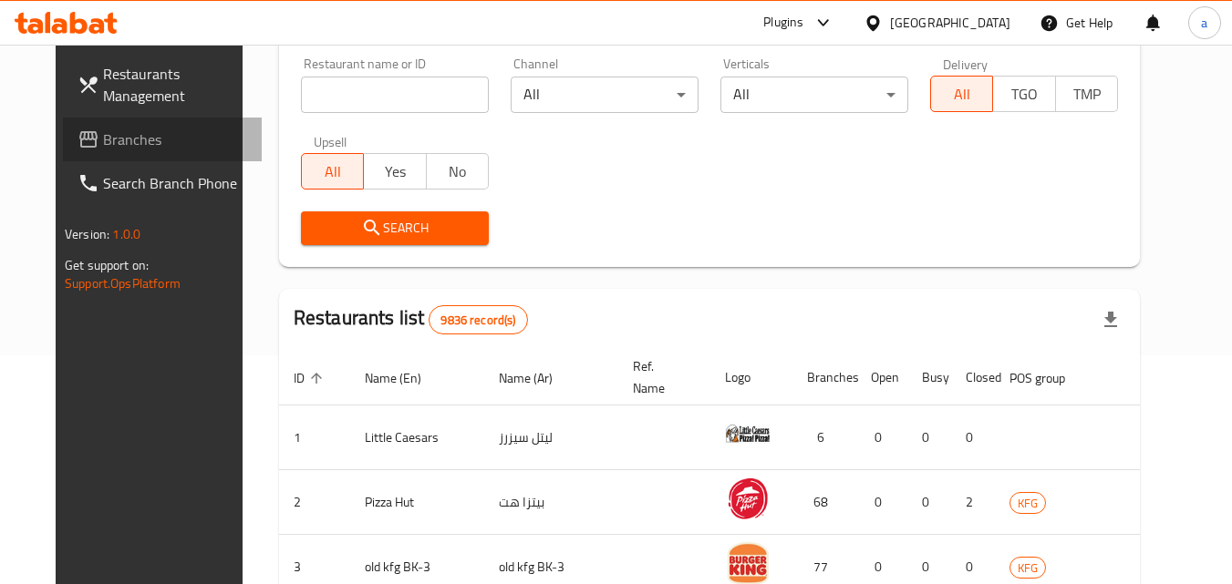
click at [103, 147] on span "Branches" at bounding box center [175, 140] width 144 height 22
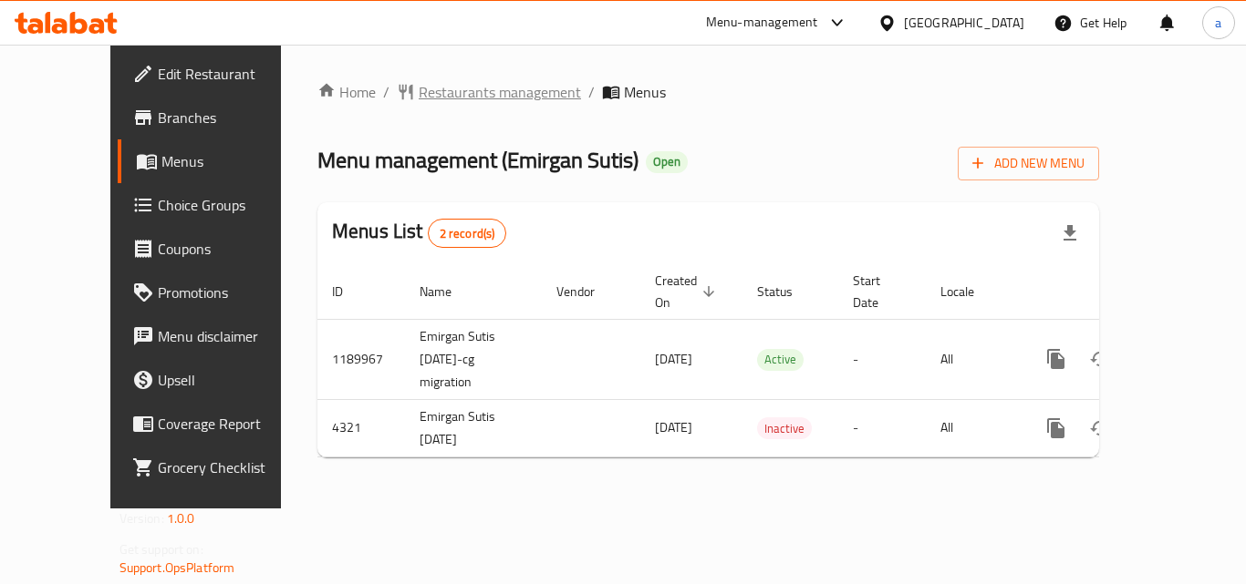
click at [419, 85] on span "Restaurants management" at bounding box center [500, 92] width 162 height 22
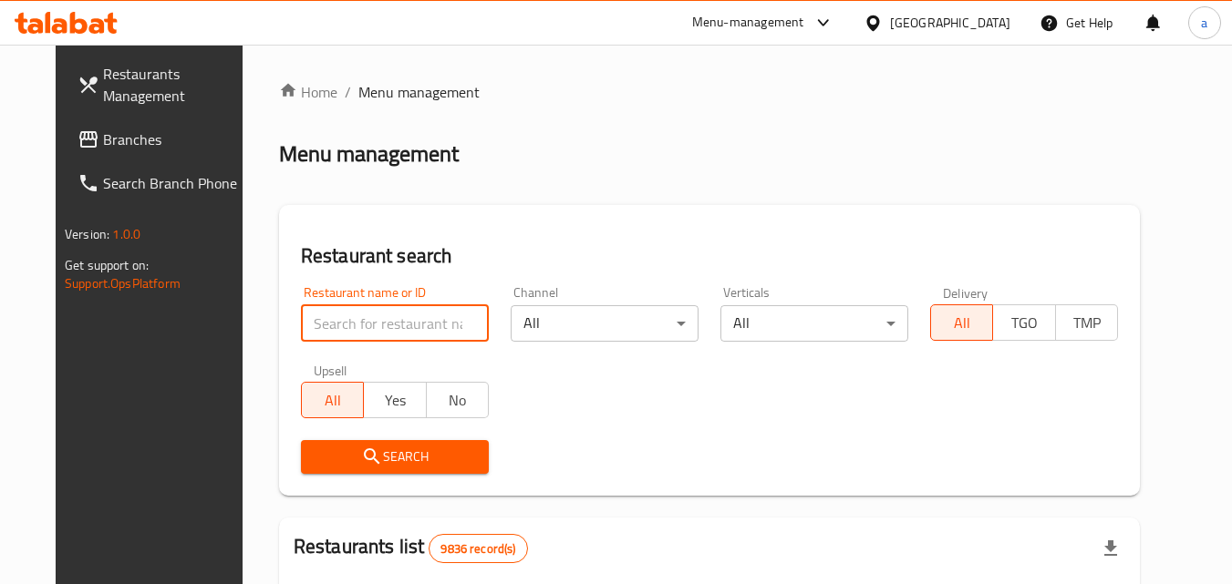
click at [347, 315] on input "search" at bounding box center [395, 323] width 188 height 36
paste input "2744"
type input "2744"
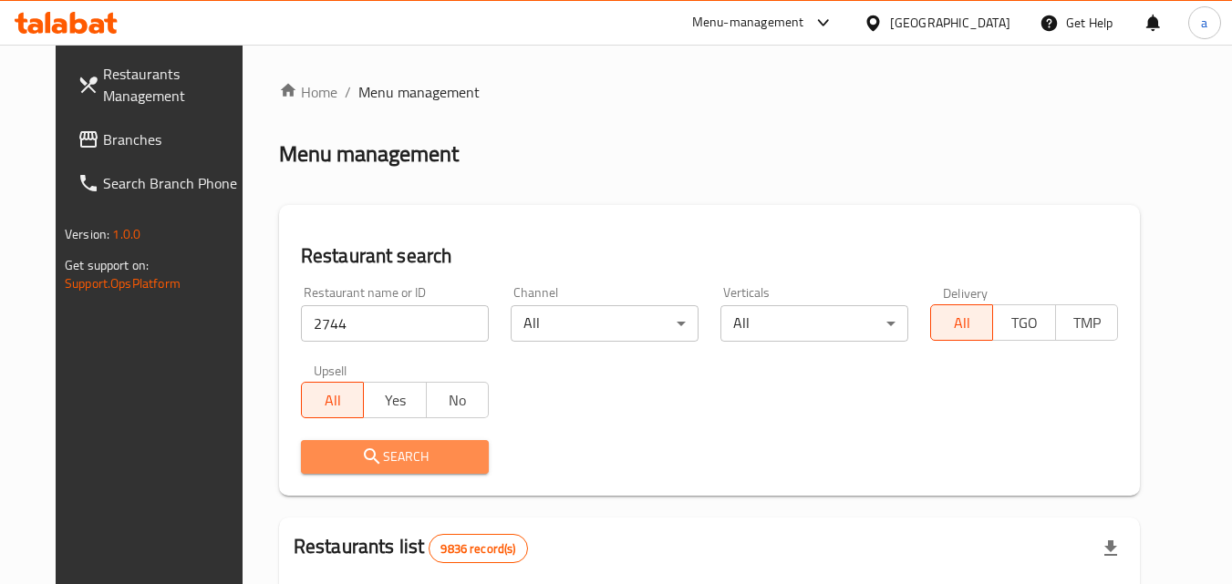
click at [368, 441] on button "Search" at bounding box center [395, 457] width 188 height 34
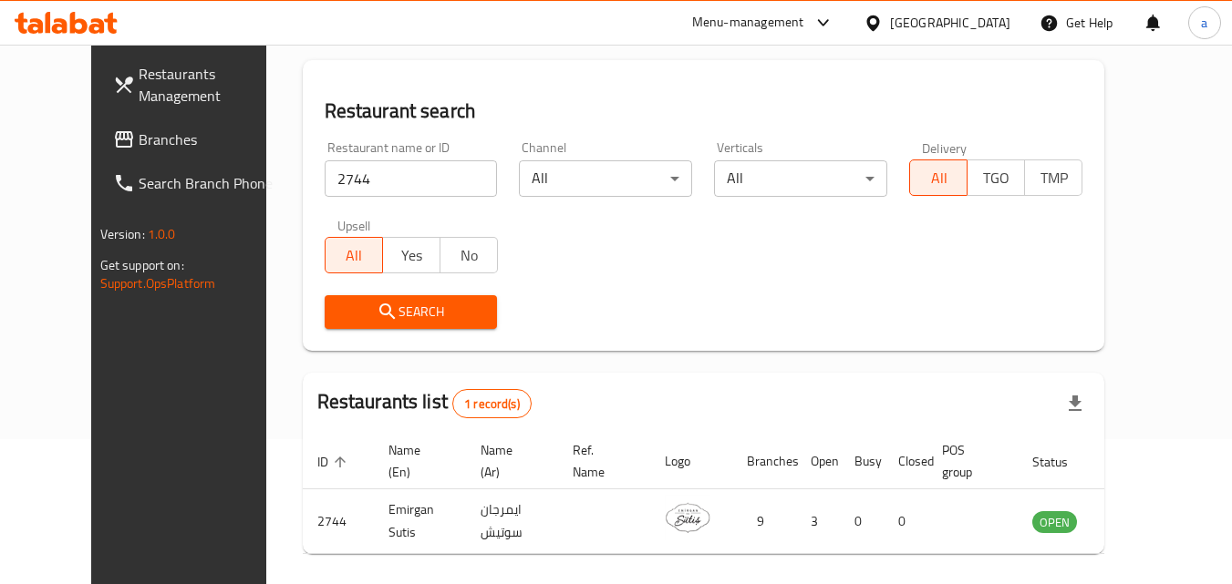
scroll to position [151, 0]
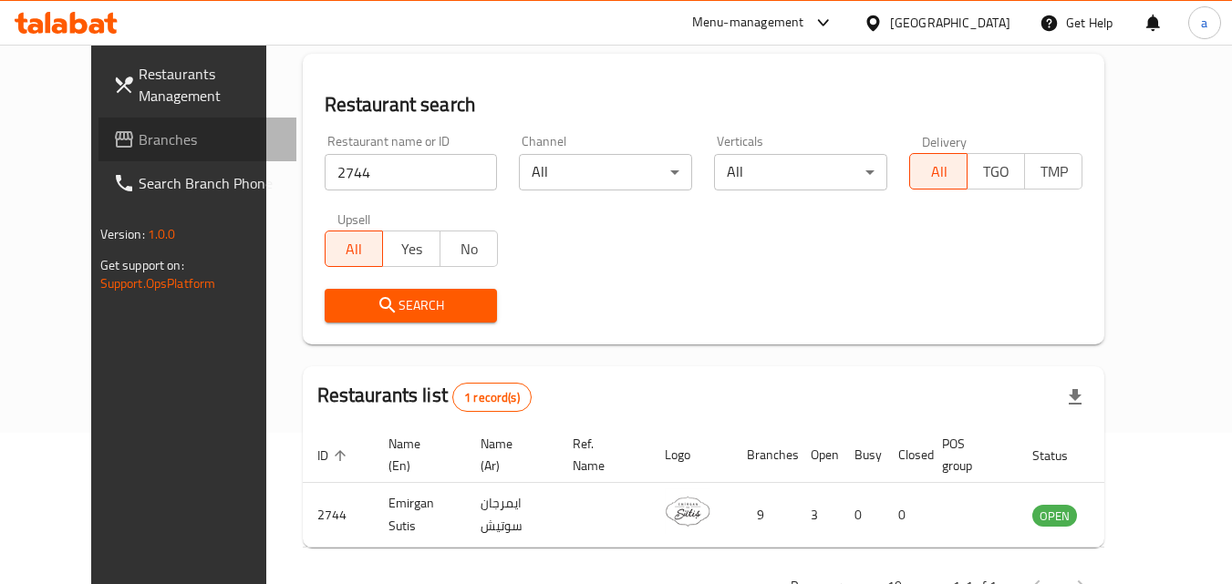
click at [144, 135] on span "Branches" at bounding box center [211, 140] width 144 height 22
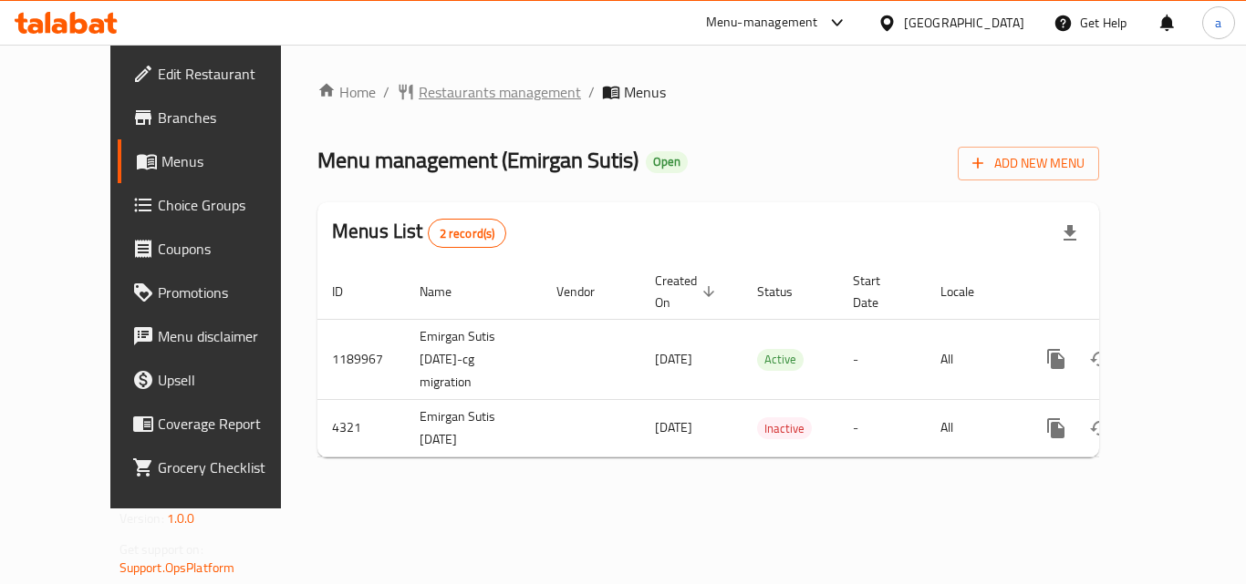
click at [419, 81] on span "Restaurants management" at bounding box center [500, 92] width 162 height 22
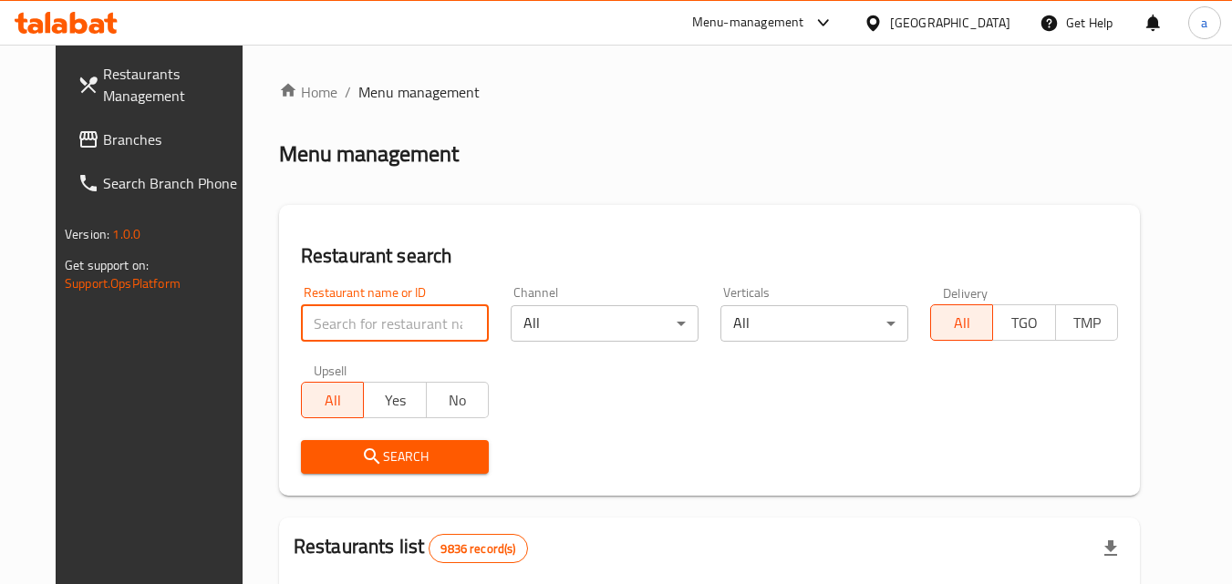
click at [387, 337] on input "search" at bounding box center [395, 323] width 188 height 36
paste input "2744"
type input "2744"
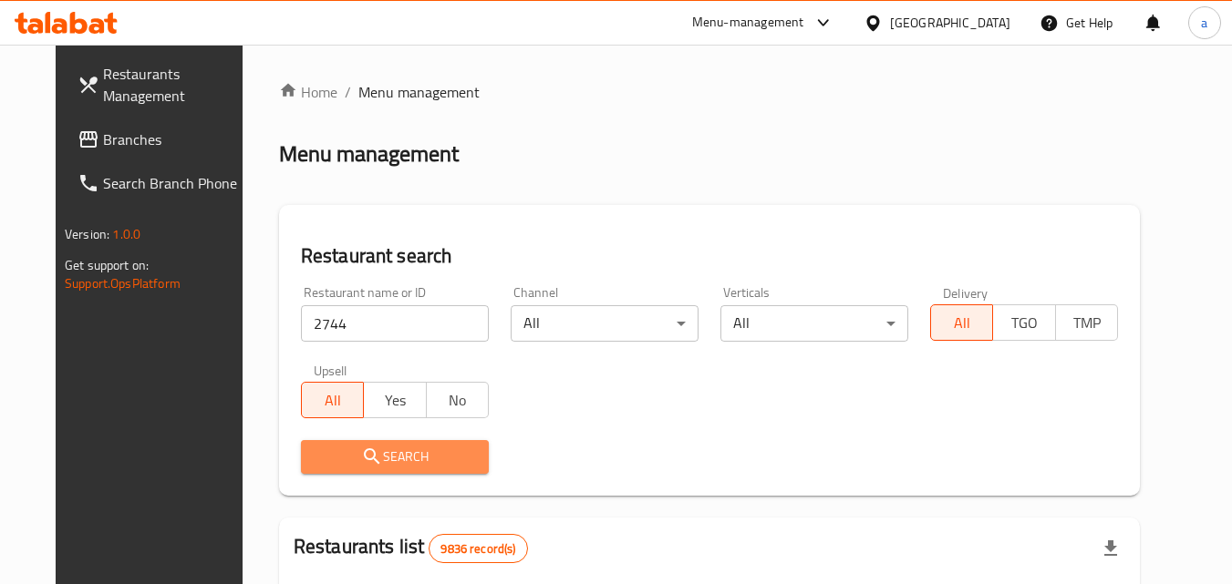
click at [410, 441] on button "Search" at bounding box center [395, 457] width 188 height 34
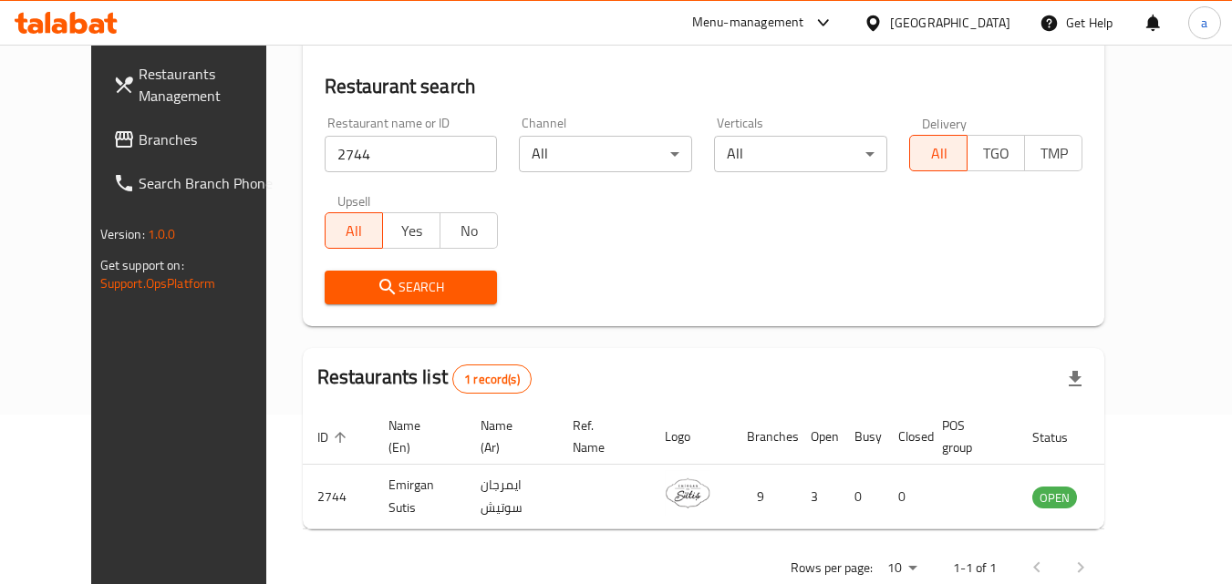
scroll to position [171, 0]
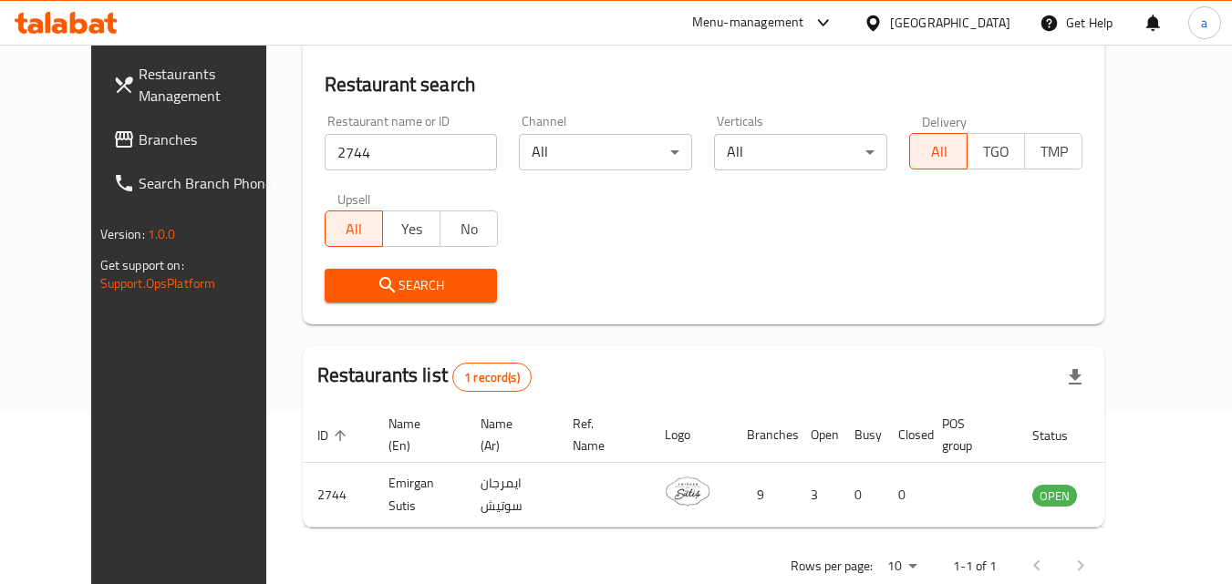
click at [139, 142] on span "Branches" at bounding box center [211, 140] width 144 height 22
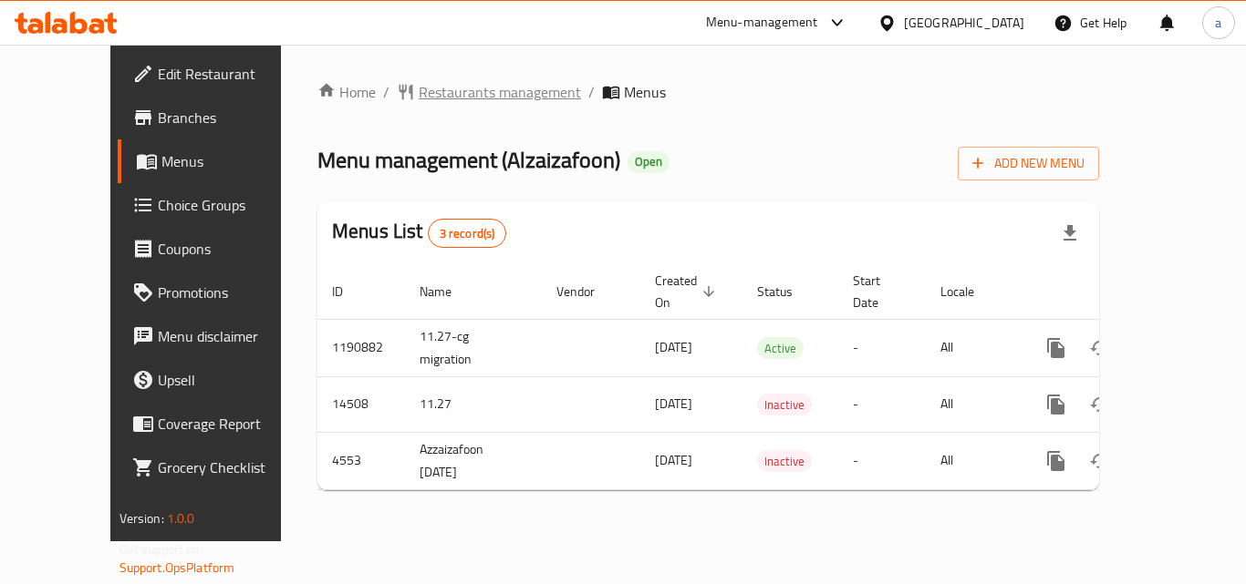
click at [450, 103] on span "Restaurants management" at bounding box center [500, 92] width 162 height 22
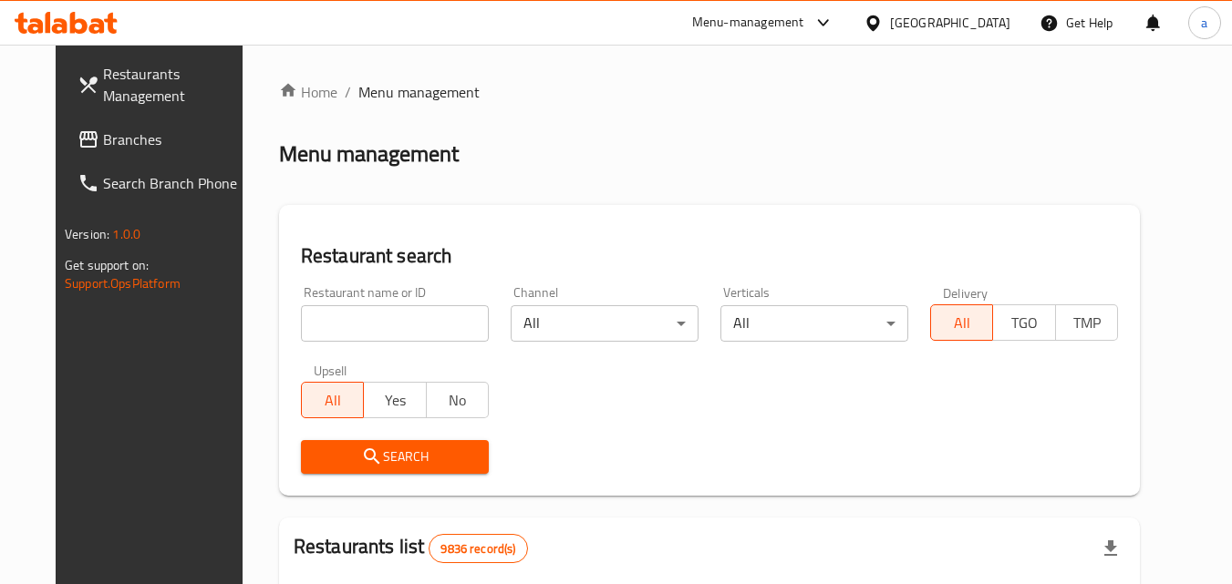
click at [439, 322] on input "search" at bounding box center [395, 323] width 188 height 36
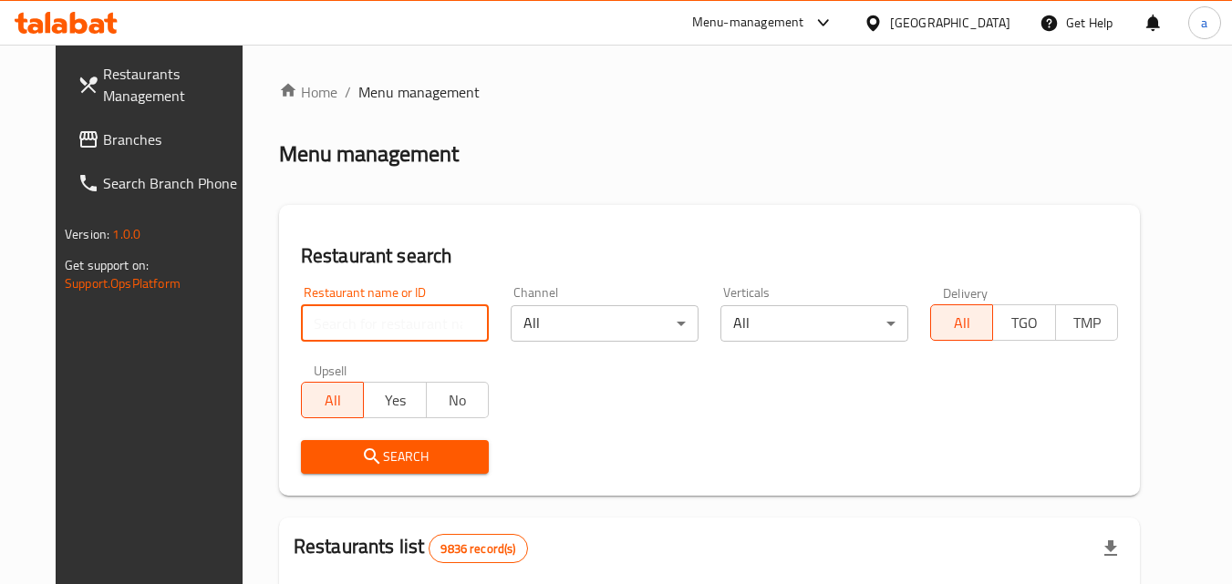
paste input "2880"
type input "2880"
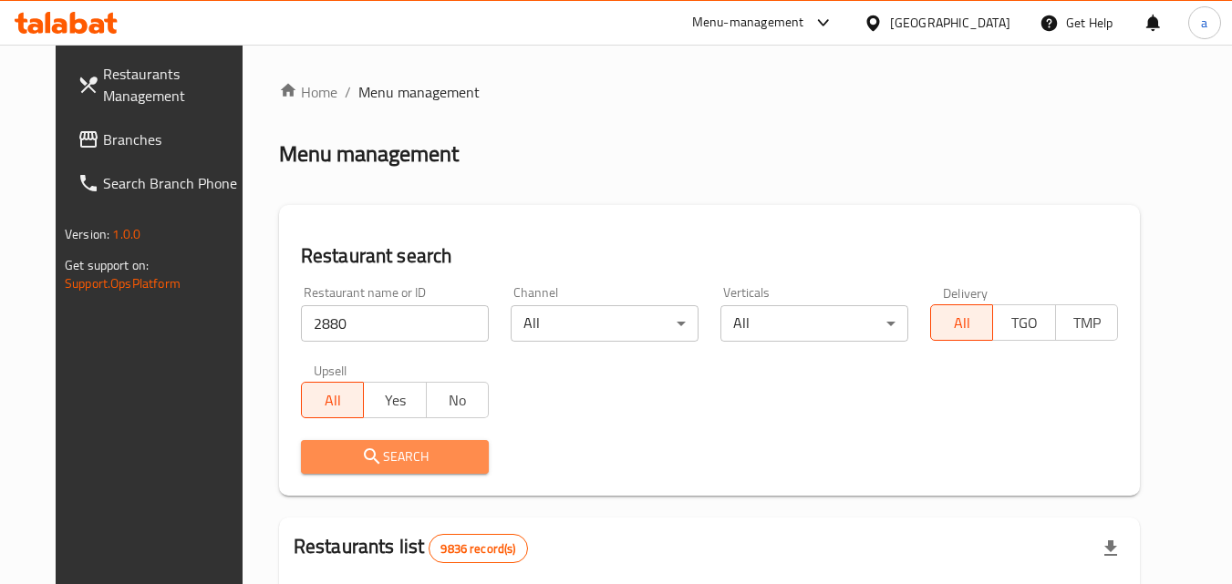
click at [442, 458] on span "Search" at bounding box center [394, 457] width 159 height 23
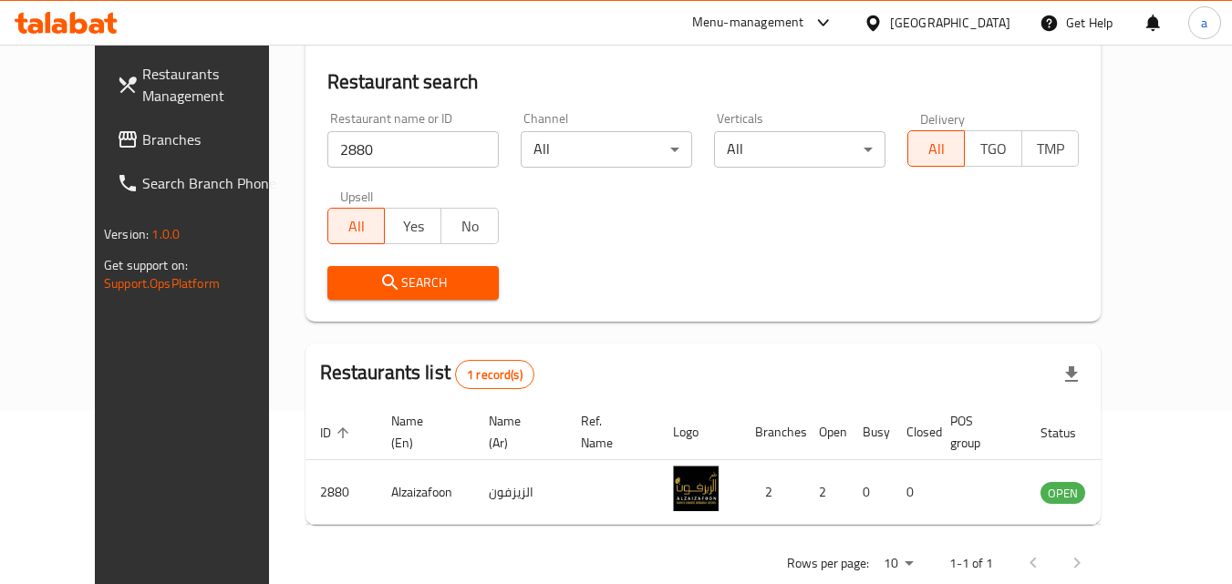
scroll to position [213, 0]
